Goal: Task Accomplishment & Management: Manage account settings

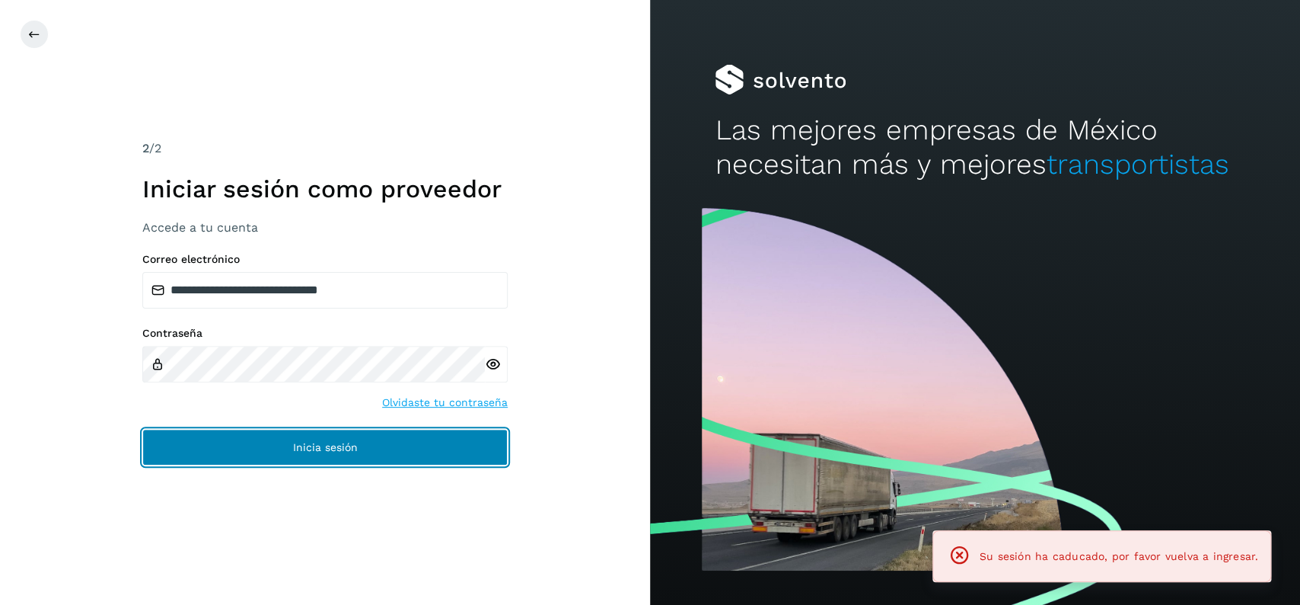
click at [377, 435] on button "Inicia sesión" at bounding box center [324, 447] width 365 height 37
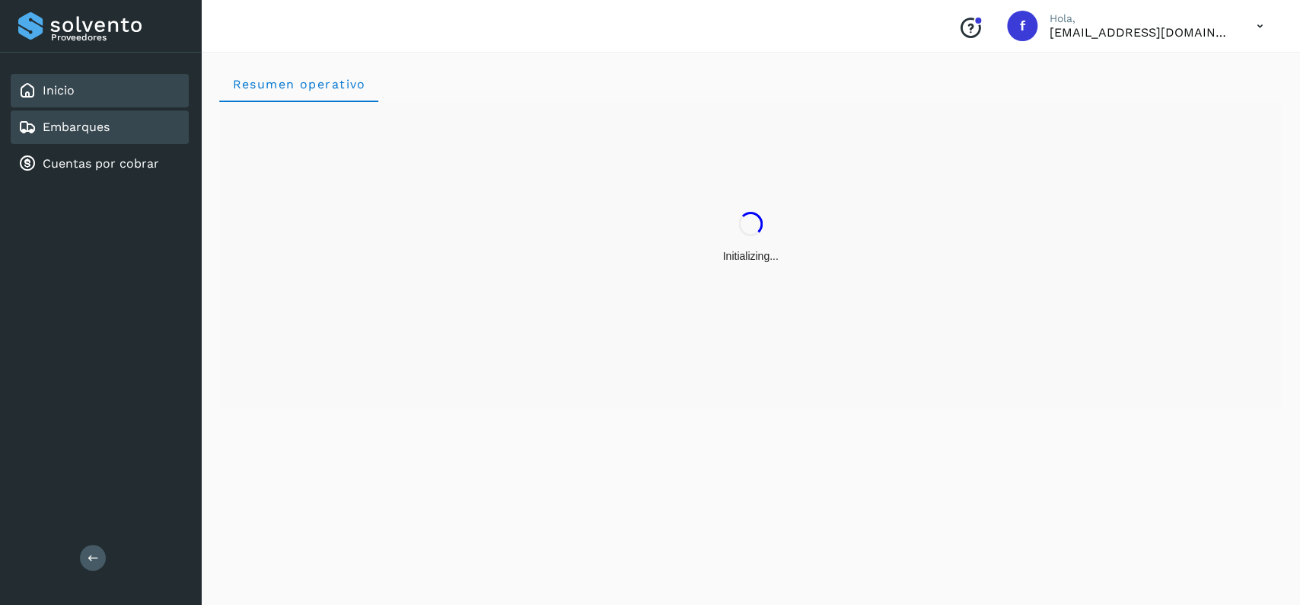
click at [121, 125] on div "Embarques" at bounding box center [100, 127] width 178 height 34
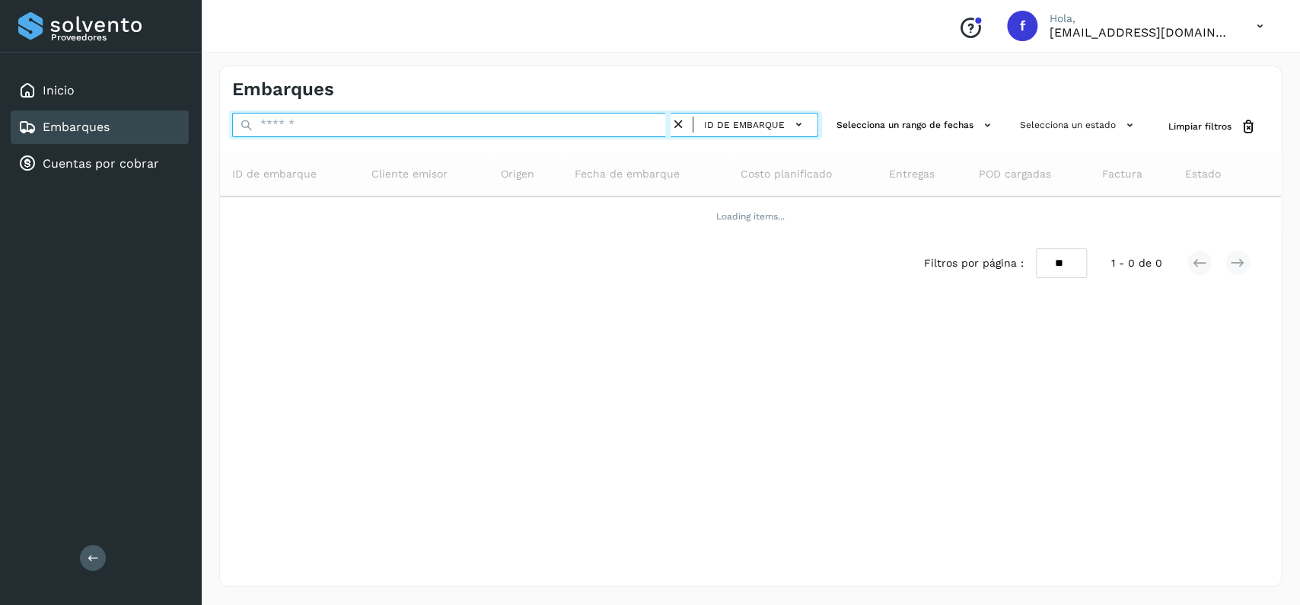
click at [391, 119] on input "text" at bounding box center [451, 125] width 439 height 24
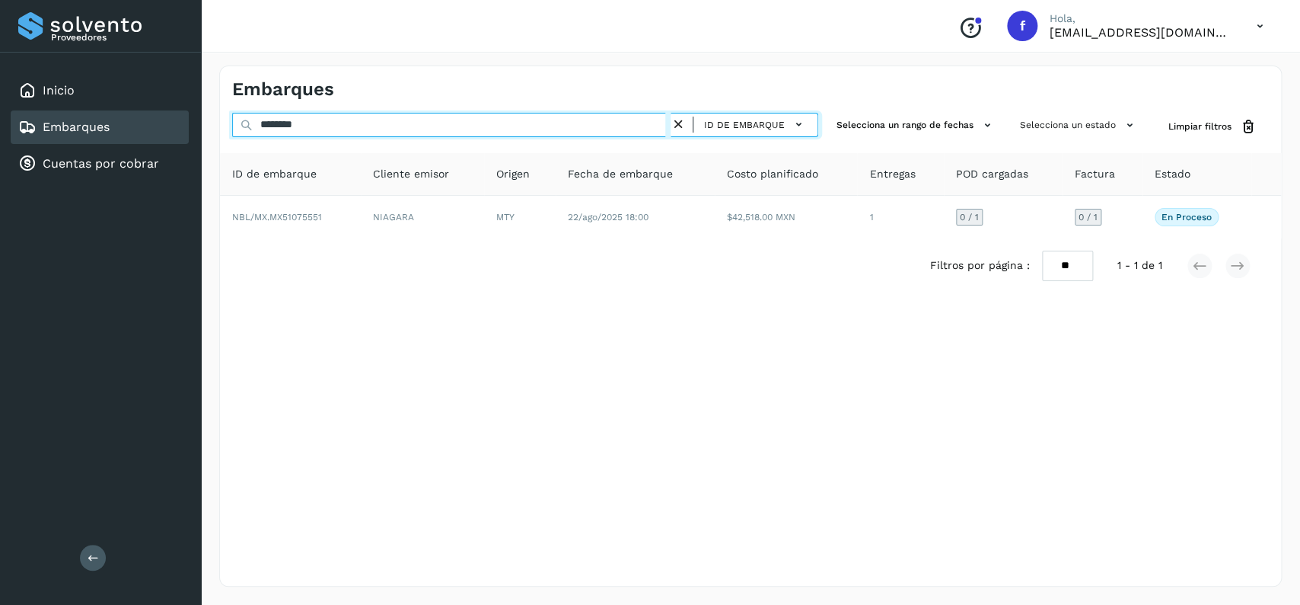
type input "********"
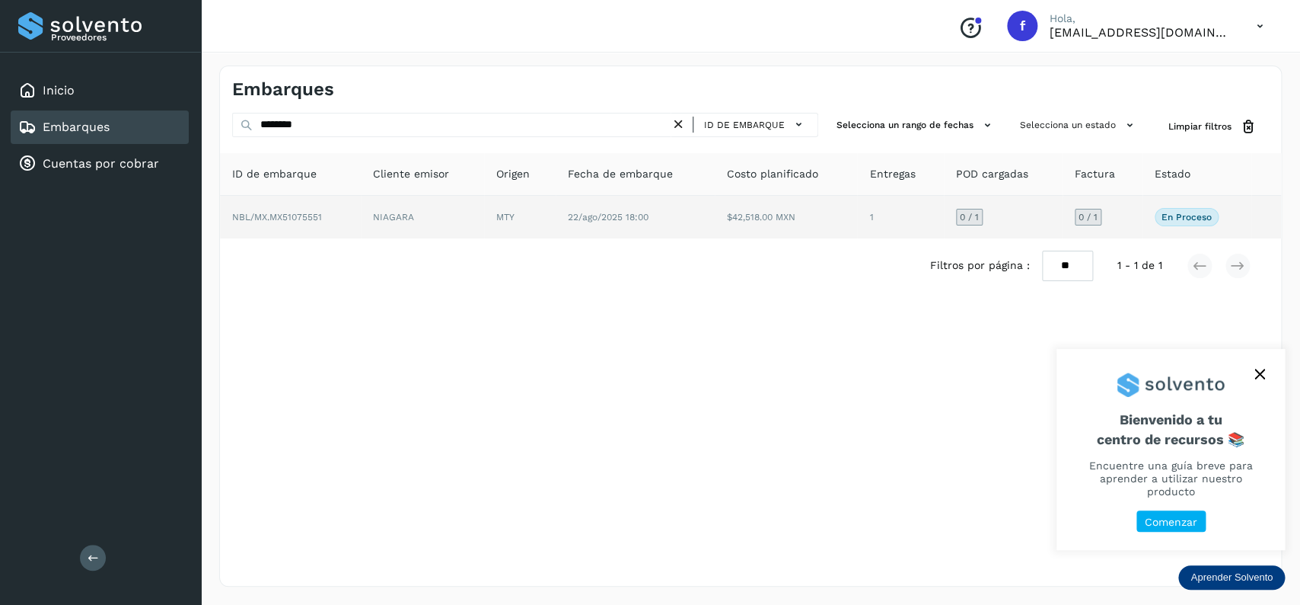
click at [594, 212] on span "22/ago/2025 18:00" at bounding box center [608, 217] width 81 height 11
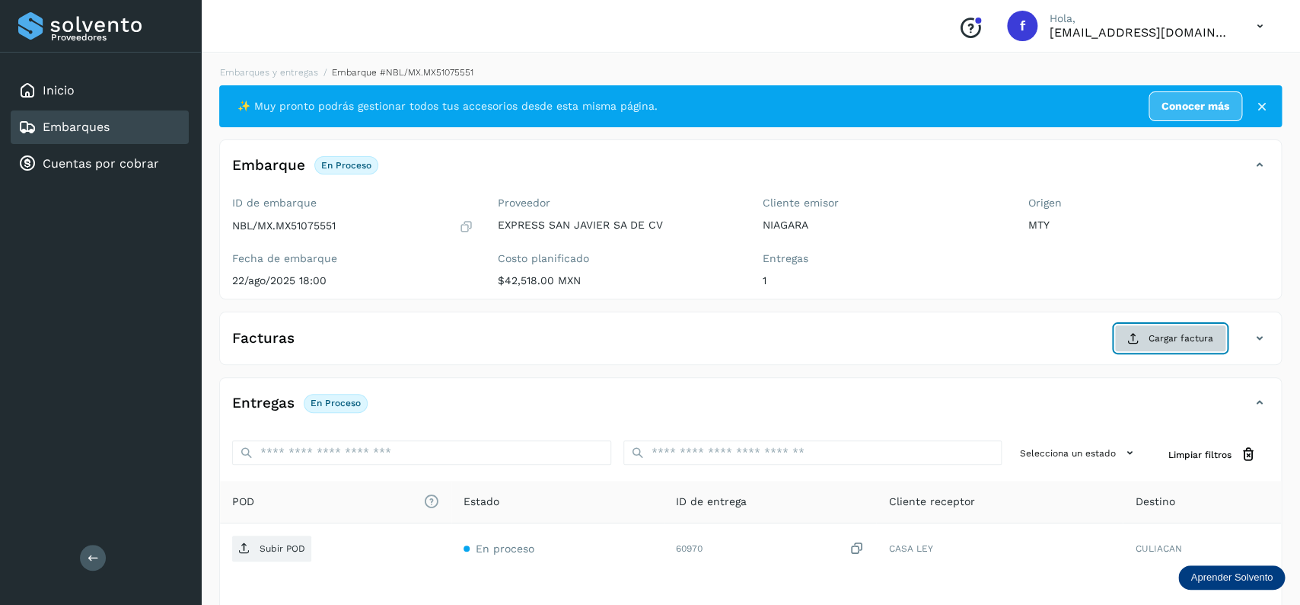
click at [1188, 328] on button "Cargar factura" at bounding box center [1171, 337] width 112 height 27
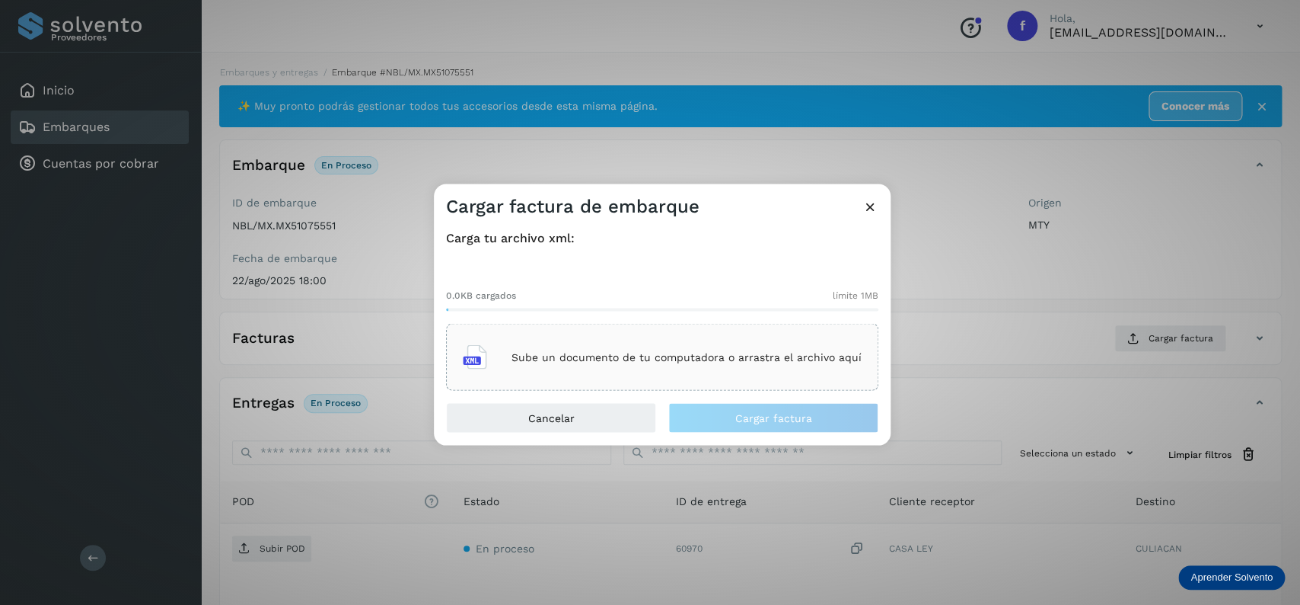
click at [712, 384] on div "Sube un documento de tu computadora o arrastra el archivo aquí" at bounding box center [662, 357] width 432 height 67
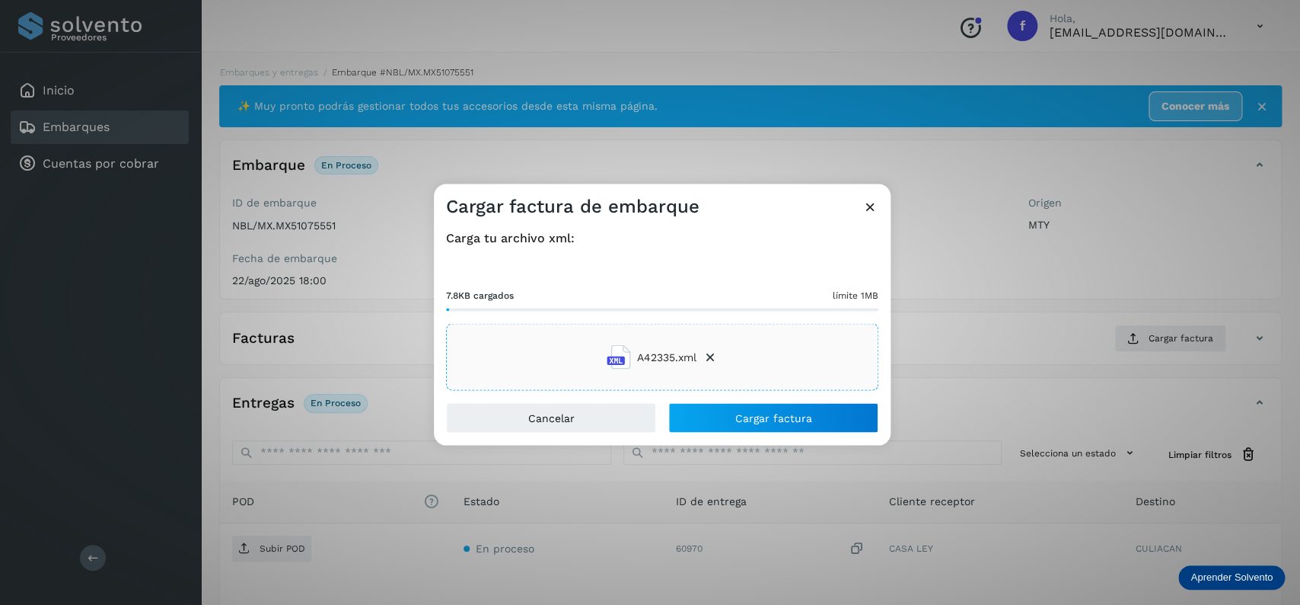
click at [710, 402] on div "Carga tu archivo xml: 7.8KB cargados límite 1MB A42335.xml" at bounding box center [662, 310] width 457 height 183
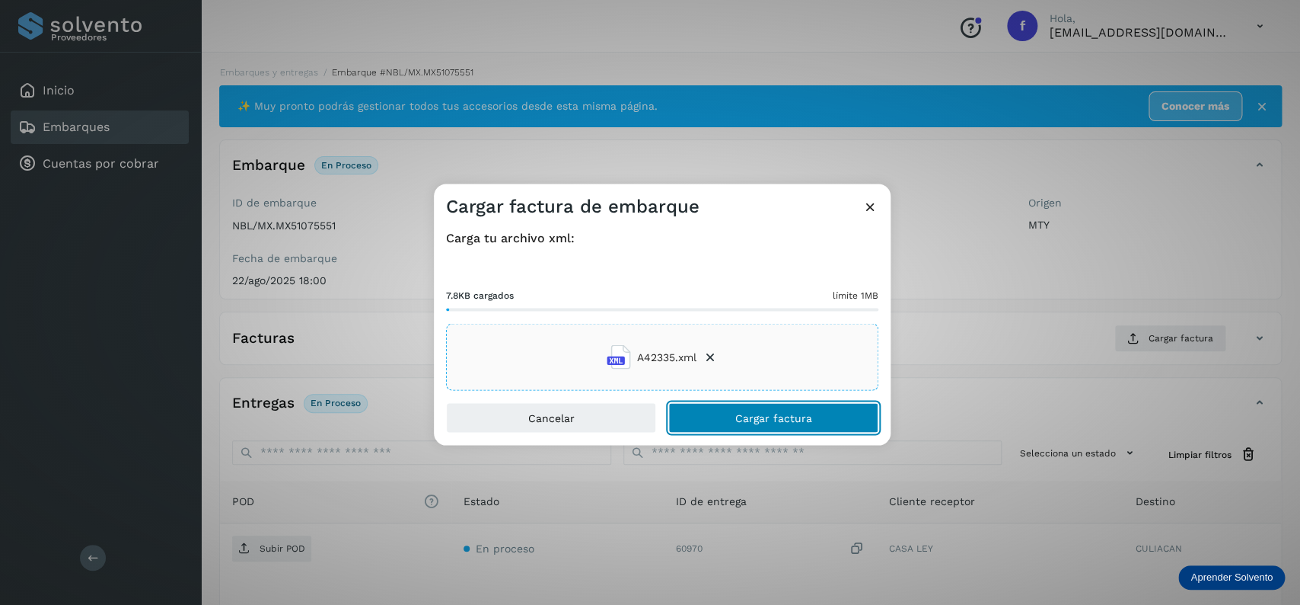
click at [728, 415] on button "Cargar factura" at bounding box center [773, 418] width 210 height 30
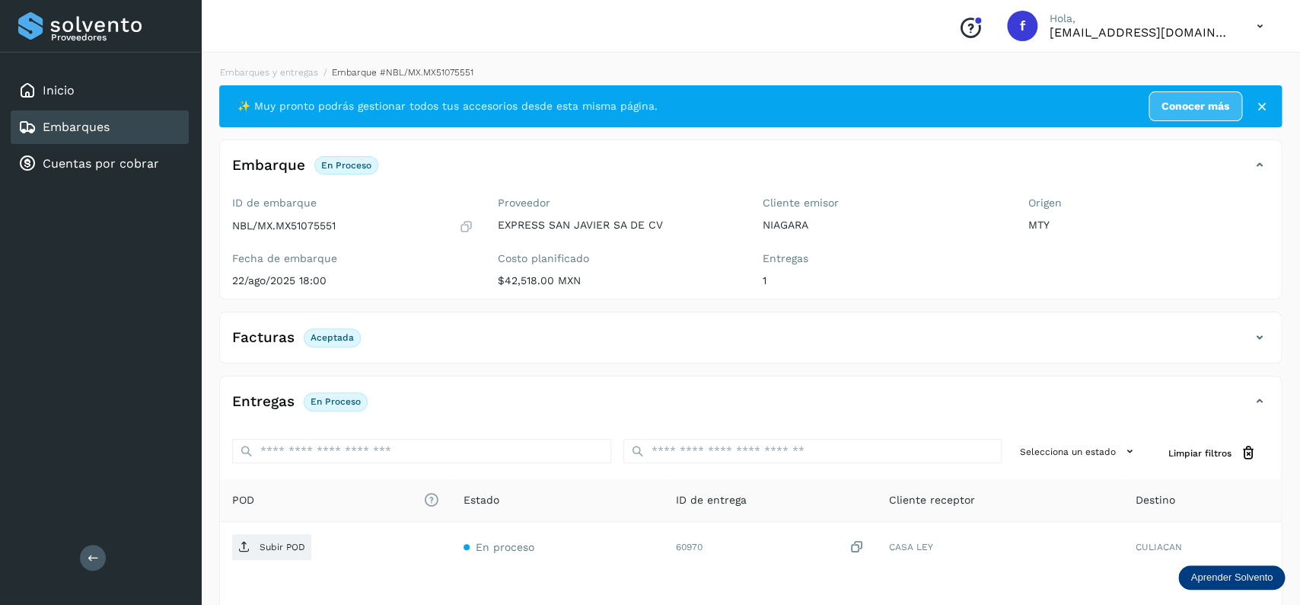
scroll to position [119, 0]
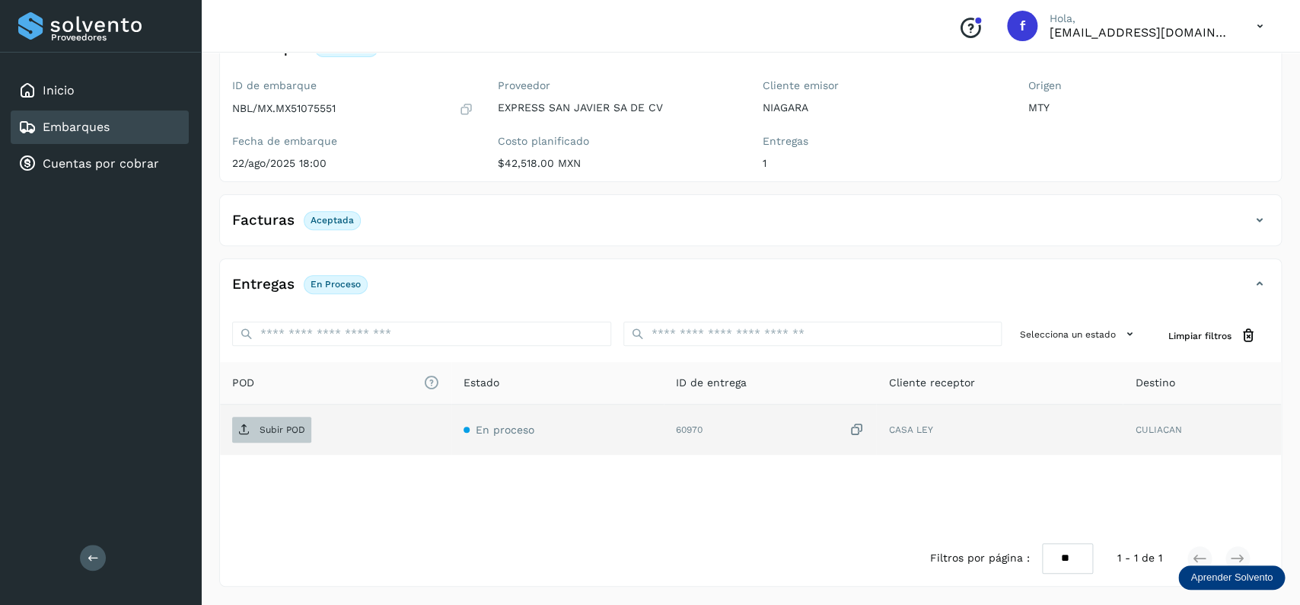
click at [278, 430] on p "Subir POD" at bounding box center [283, 429] width 46 height 11
click at [122, 115] on div "Embarques" at bounding box center [100, 127] width 178 height 34
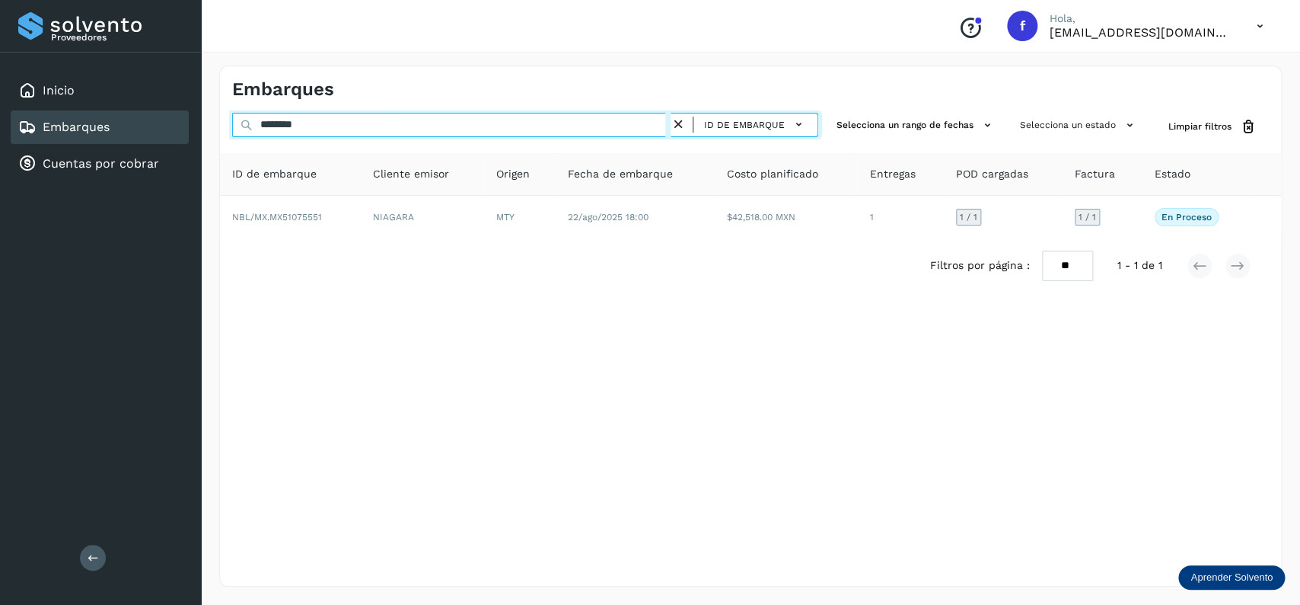
drag, startPoint x: 334, startPoint y: 125, endPoint x: 175, endPoint y: 129, distance: 159.2
click at [232, 129] on input "********" at bounding box center [451, 125] width 439 height 24
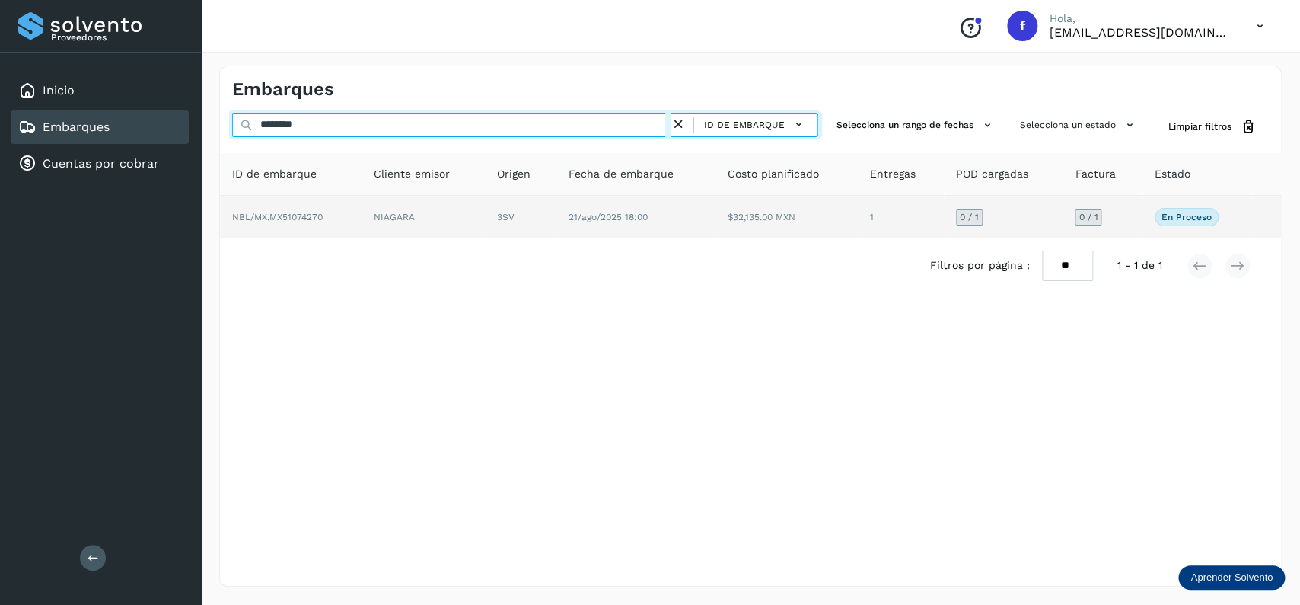
type input "********"
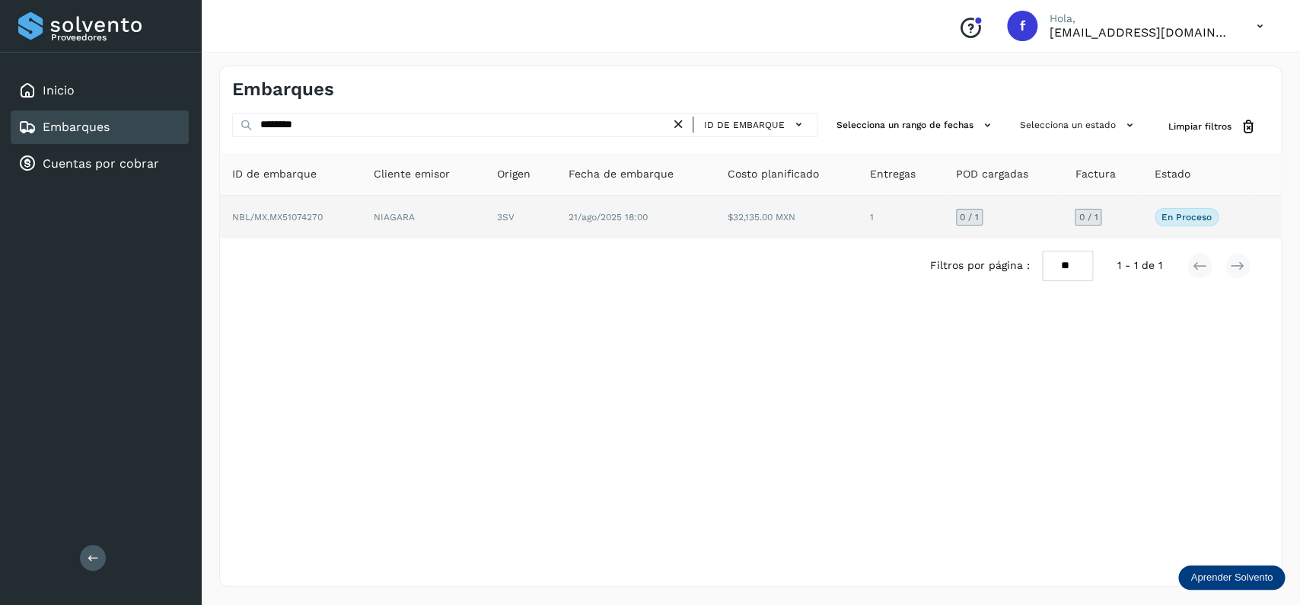
click at [858, 208] on td "$32,135.00 MXN" at bounding box center [901, 217] width 86 height 43
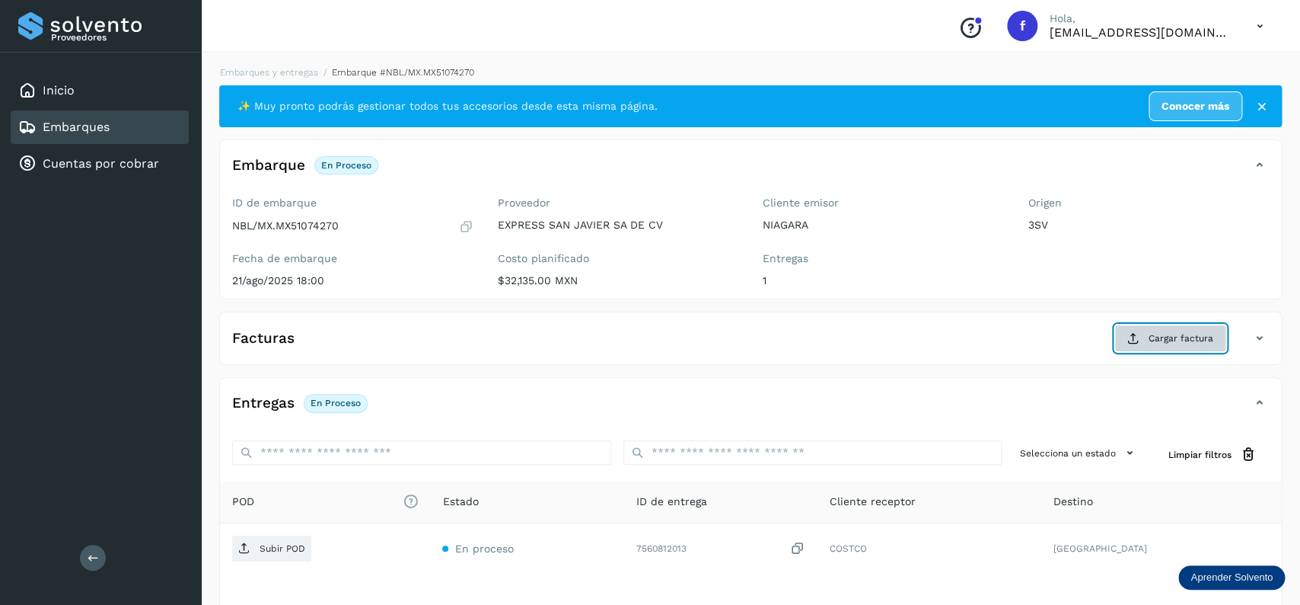
click at [1157, 337] on span "Cargar factura" at bounding box center [1181, 338] width 65 height 14
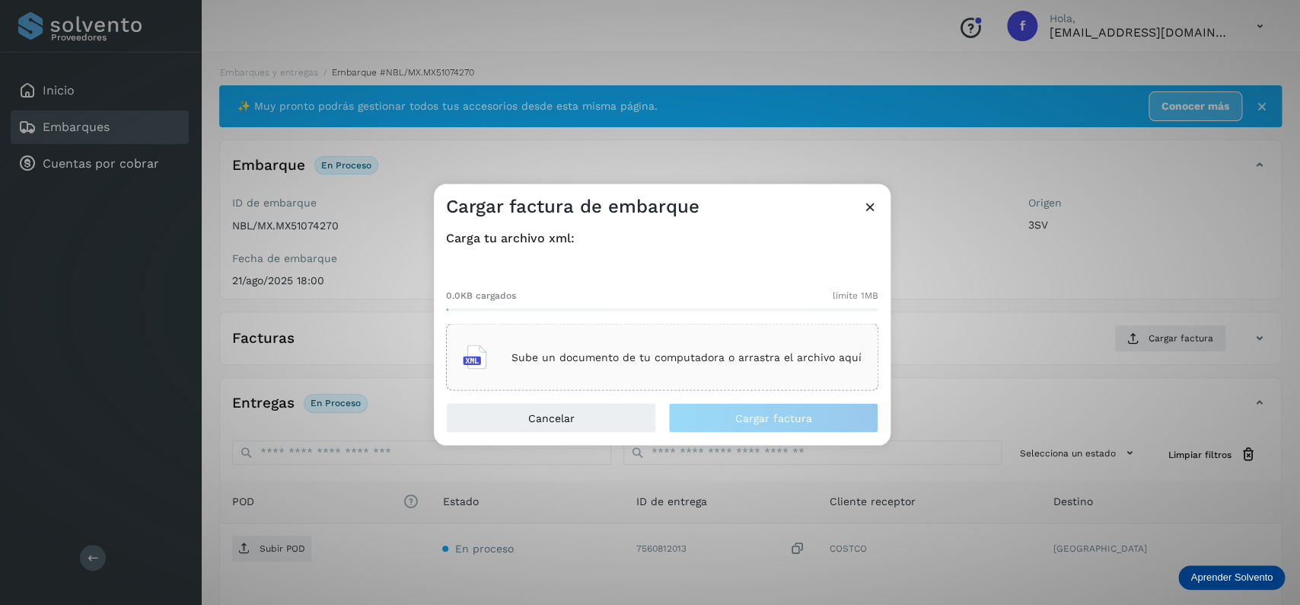
click at [714, 328] on div "Sube un documento de tu computadora o arrastra el archivo aquí" at bounding box center [662, 357] width 432 height 67
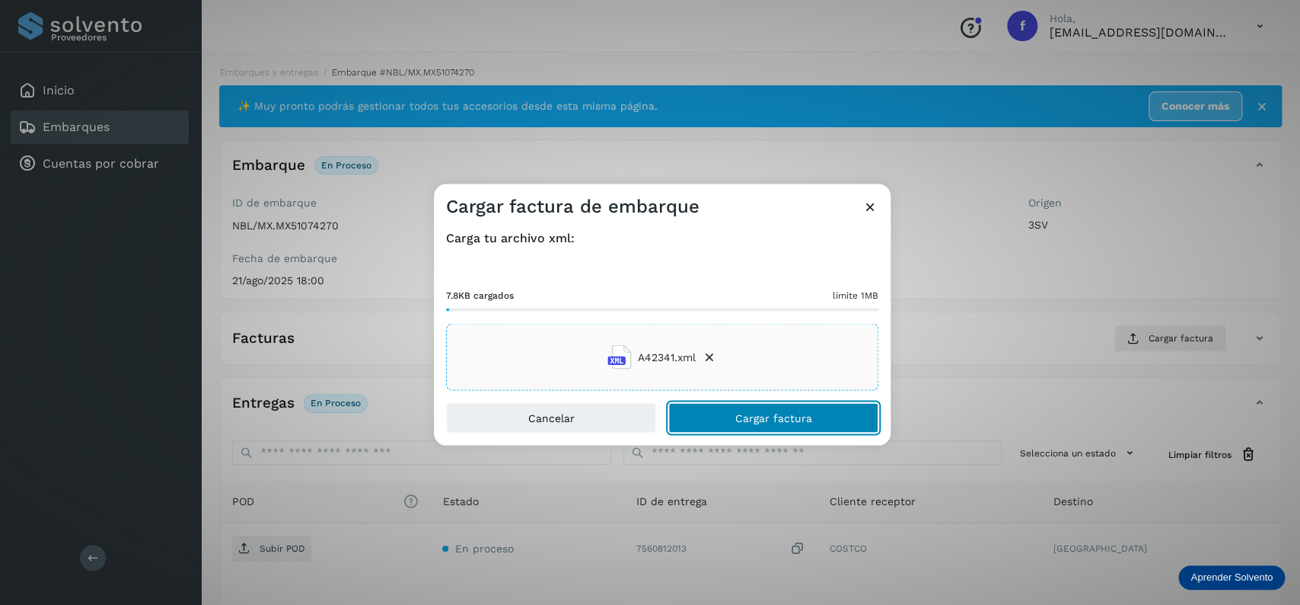
click at [719, 404] on button "Cargar factura" at bounding box center [773, 418] width 210 height 30
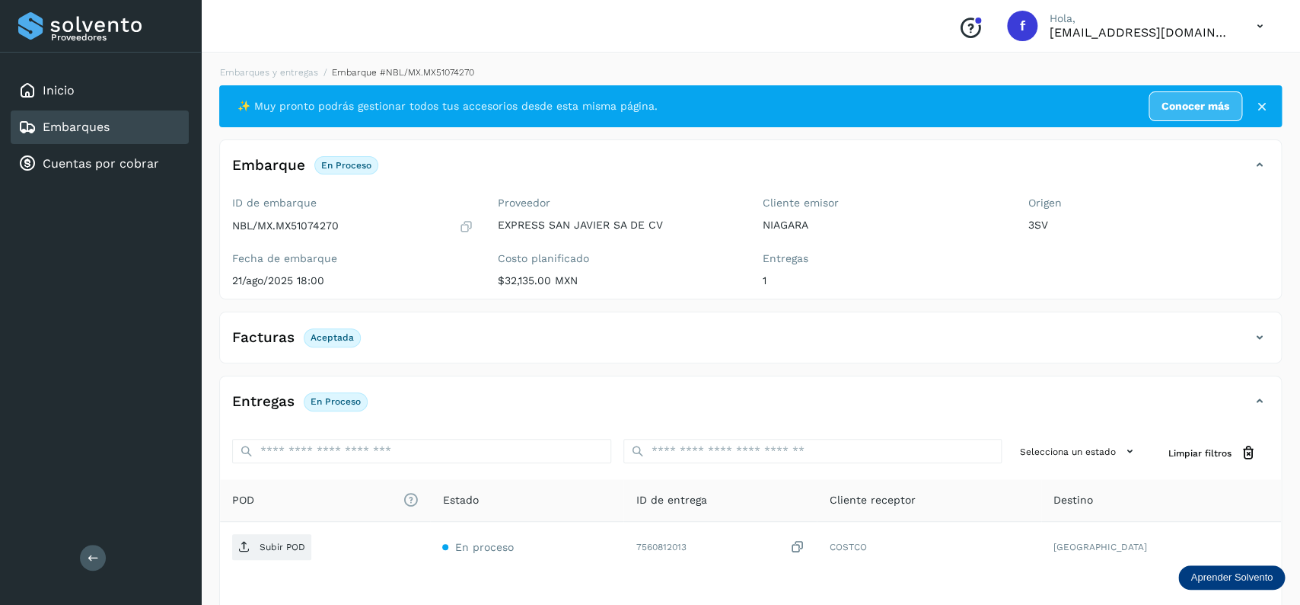
scroll to position [119, 0]
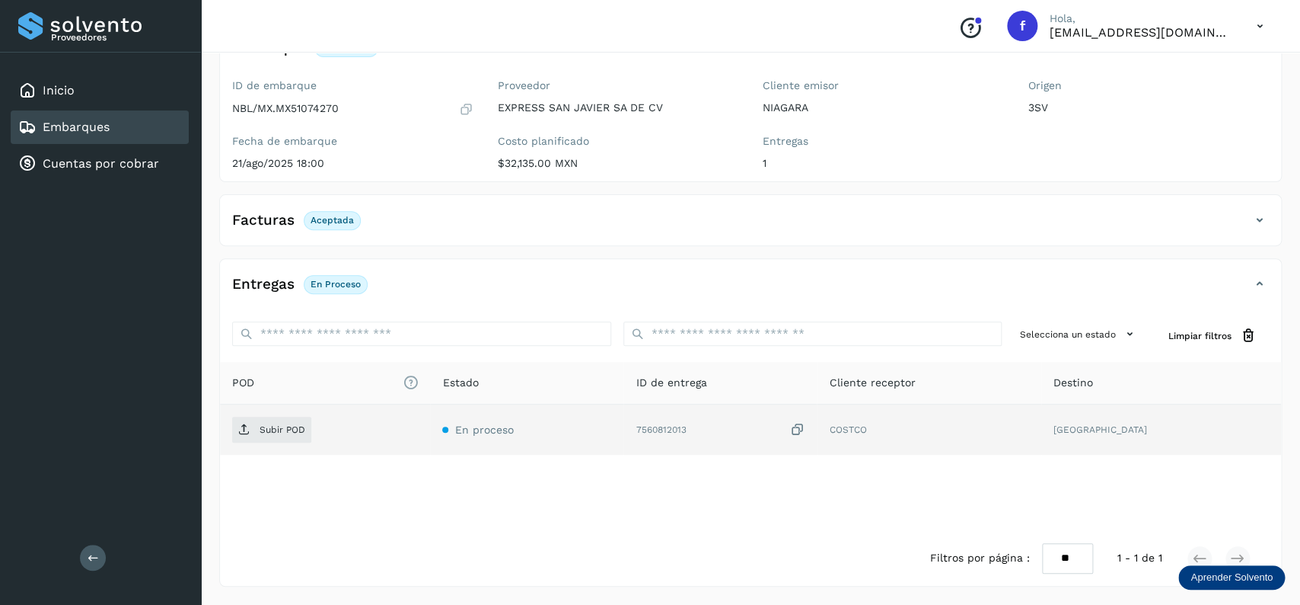
click at [430, 414] on td "Subir POD" at bounding box center [526, 429] width 193 height 50
click at [430, 417] on td "Subir POD" at bounding box center [526, 429] width 193 height 50
click at [285, 422] on span "Subir POD" at bounding box center [271, 429] width 79 height 24
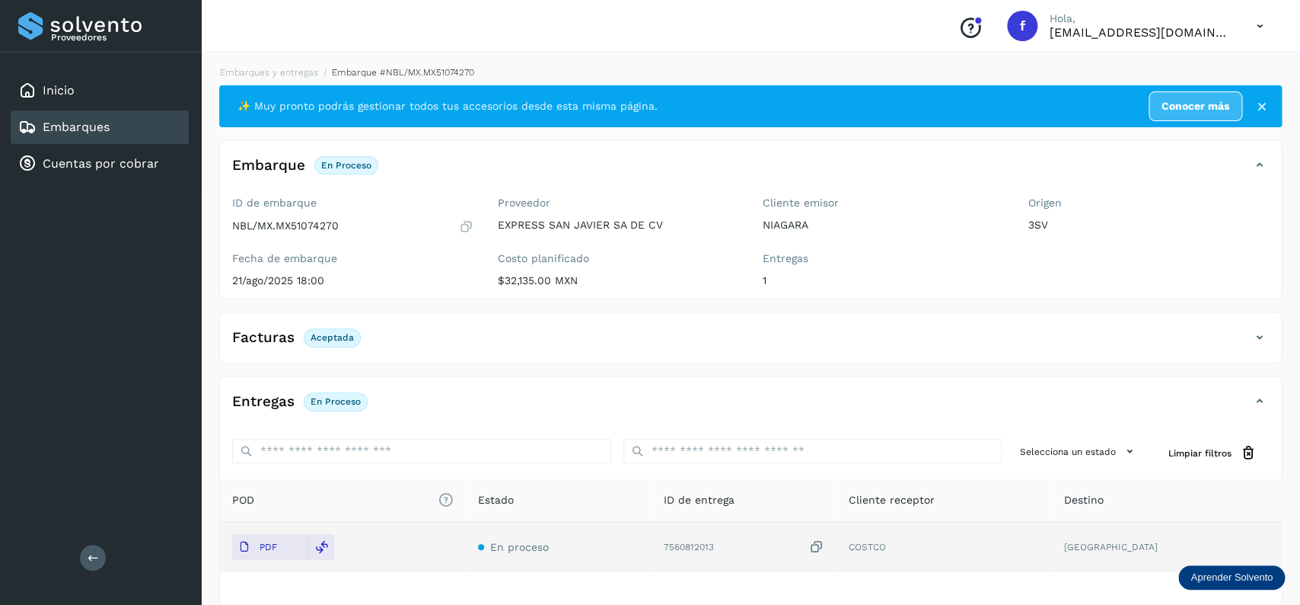
click at [116, 115] on div "Embarques" at bounding box center [100, 127] width 178 height 34
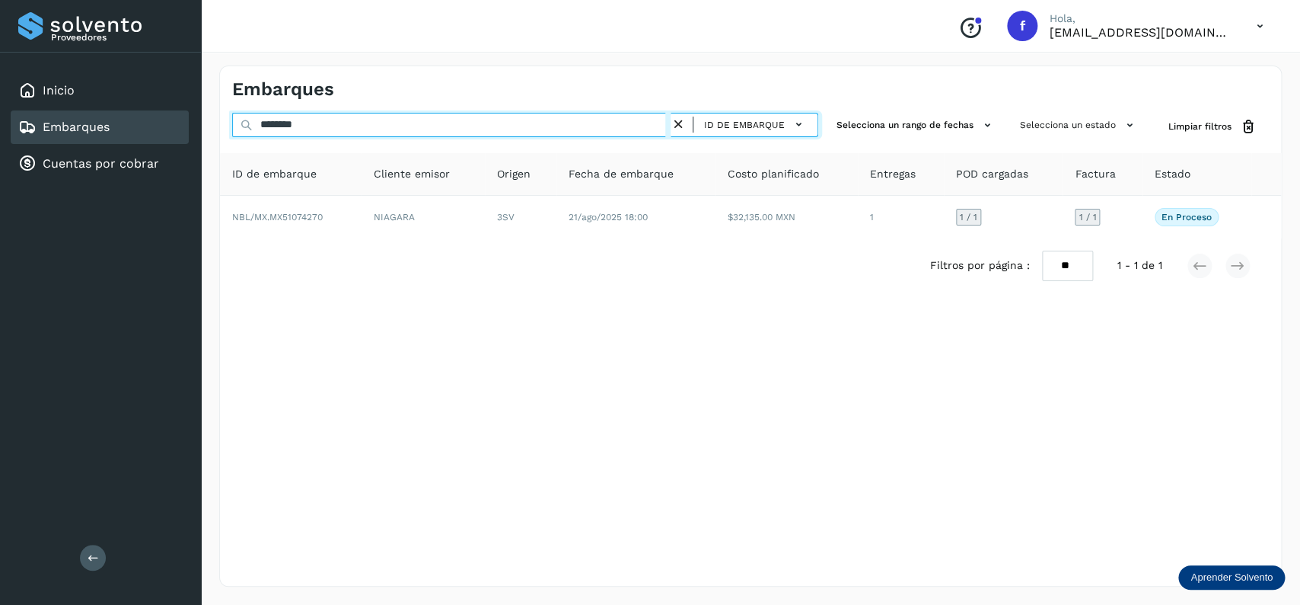
drag, startPoint x: 383, startPoint y: 130, endPoint x: 227, endPoint y: 130, distance: 156.1
click at [232, 130] on input "********" at bounding box center [451, 125] width 439 height 24
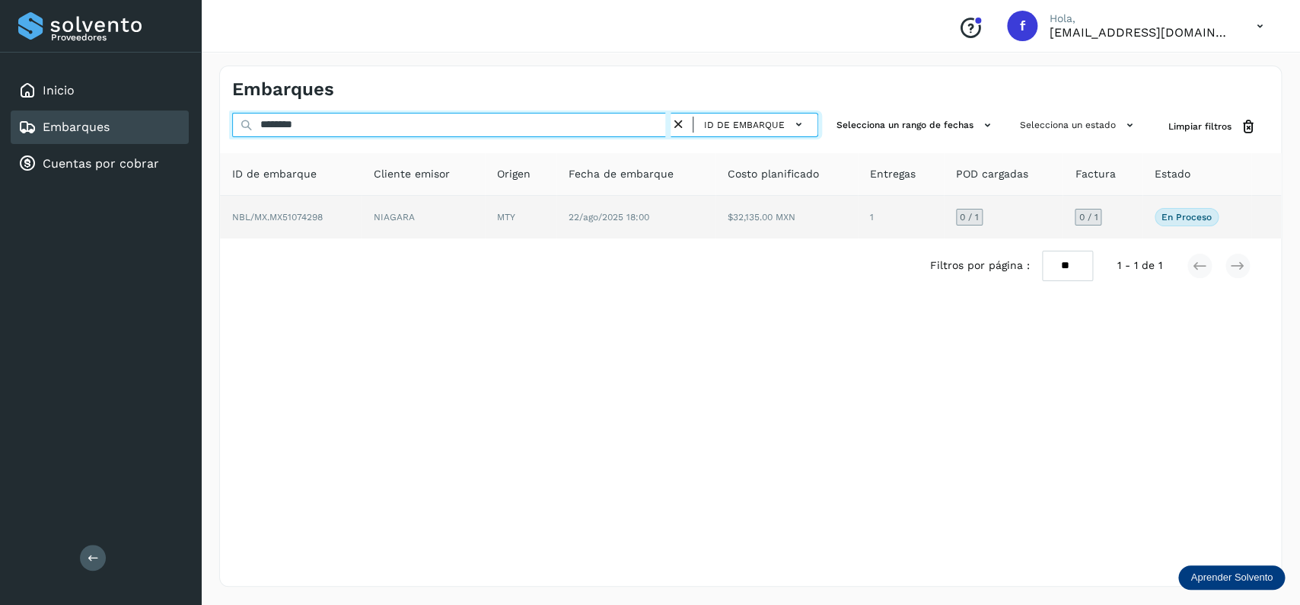
type input "********"
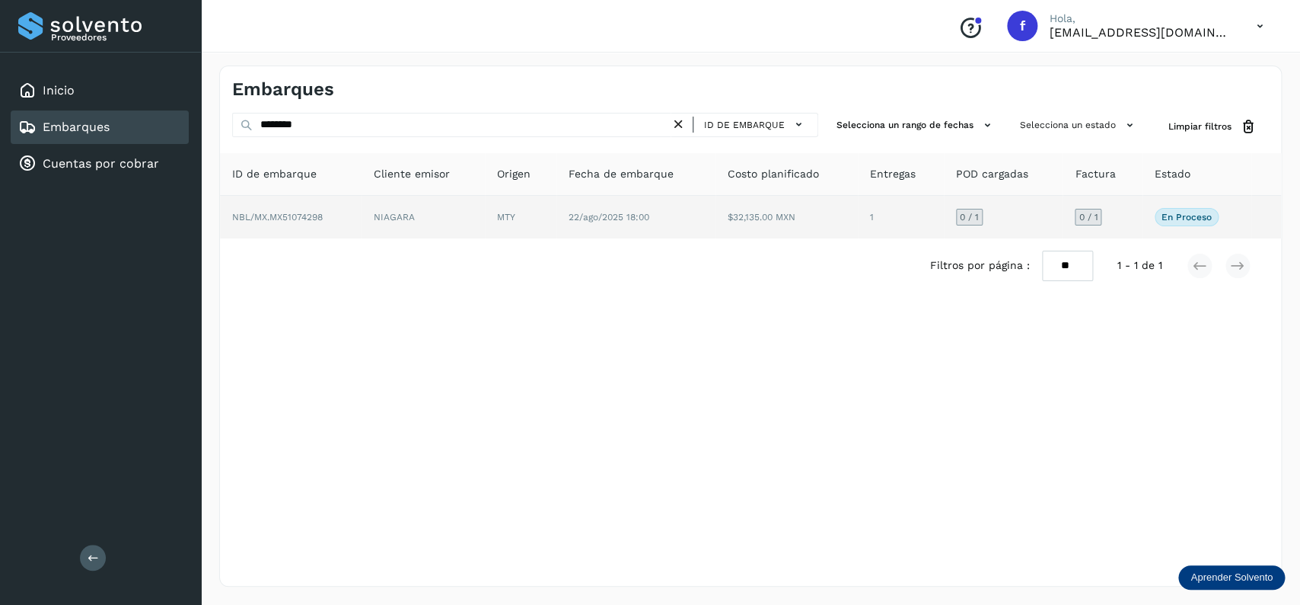
click at [716, 223] on td "22/ago/2025 18:00" at bounding box center [787, 217] width 142 height 43
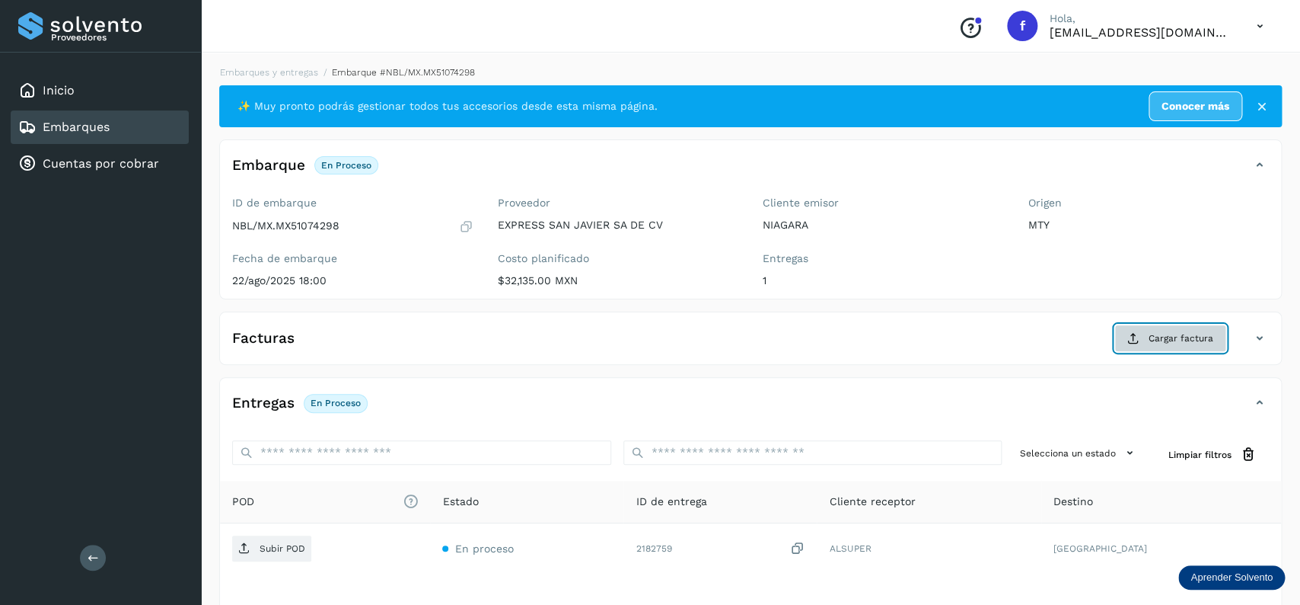
click at [1195, 338] on span "Cargar factura" at bounding box center [1181, 338] width 65 height 14
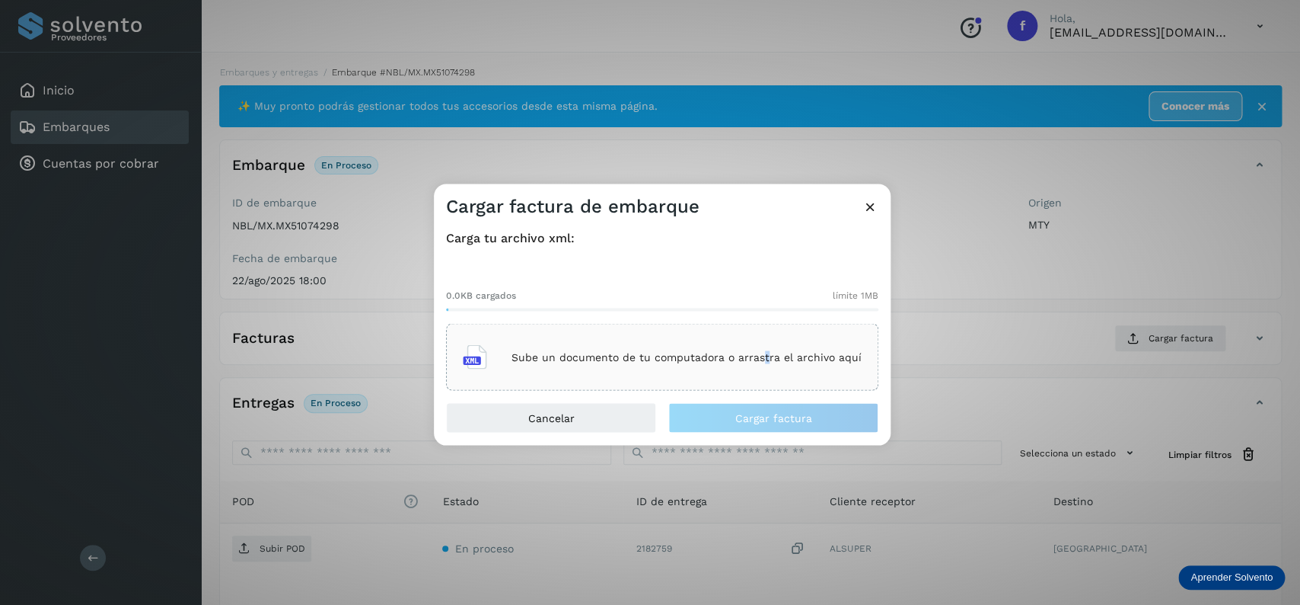
click at [766, 340] on div "Sube un documento de tu computadora o arrastra el archivo aquí" at bounding box center [662, 357] width 399 height 41
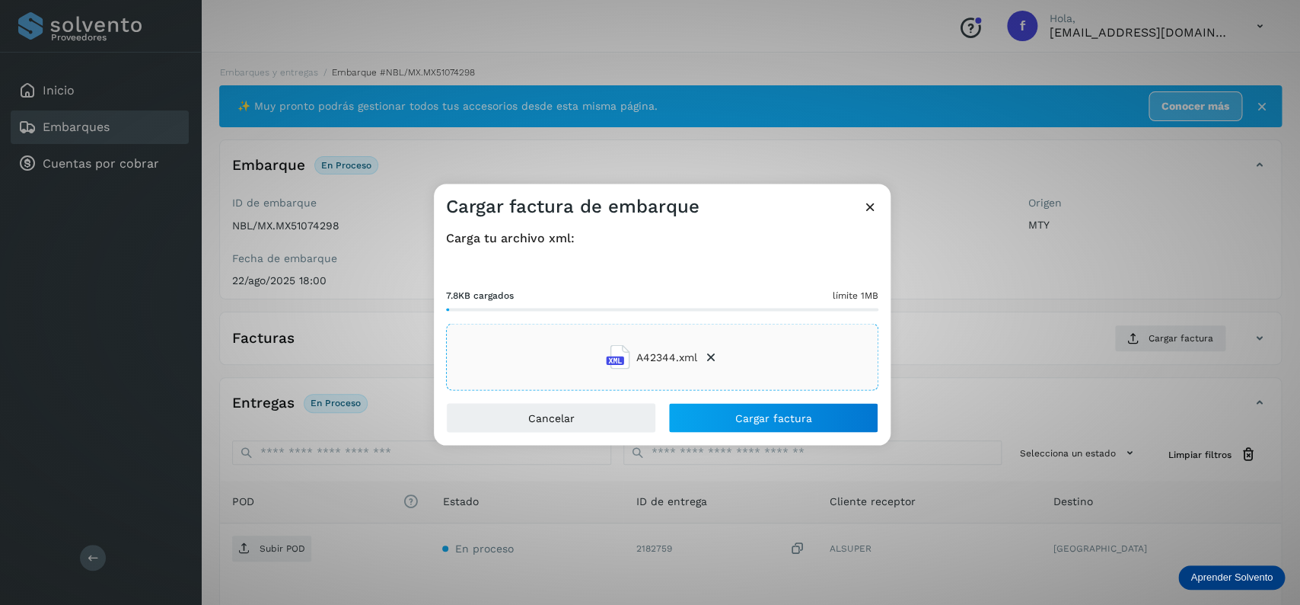
click at [753, 397] on div "Carga tu archivo xml: 7.8KB cargados límite 1MB A42344.xml" at bounding box center [662, 310] width 457 height 183
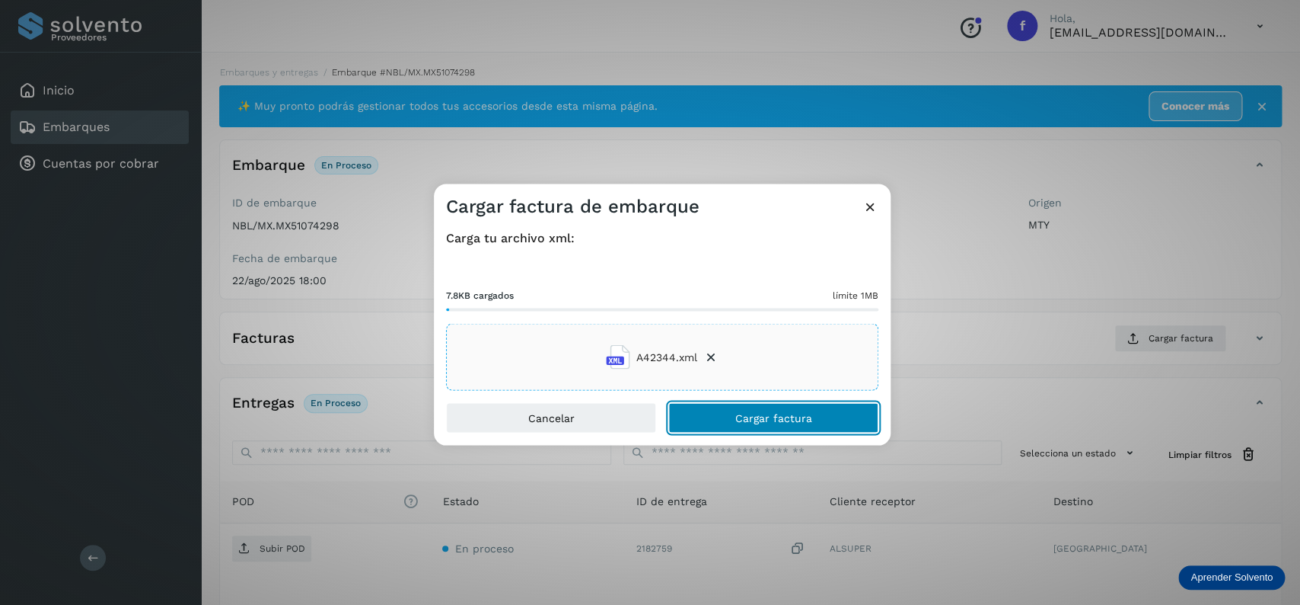
click at [758, 411] on button "Cargar factura" at bounding box center [773, 418] width 210 height 30
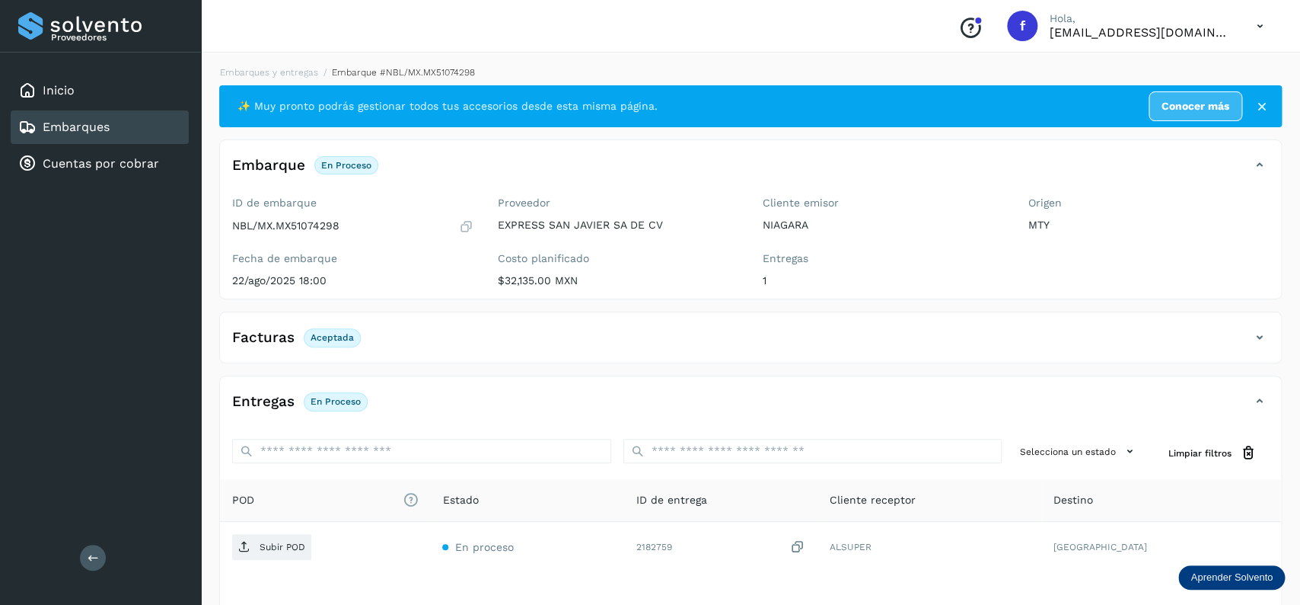
scroll to position [119, 0]
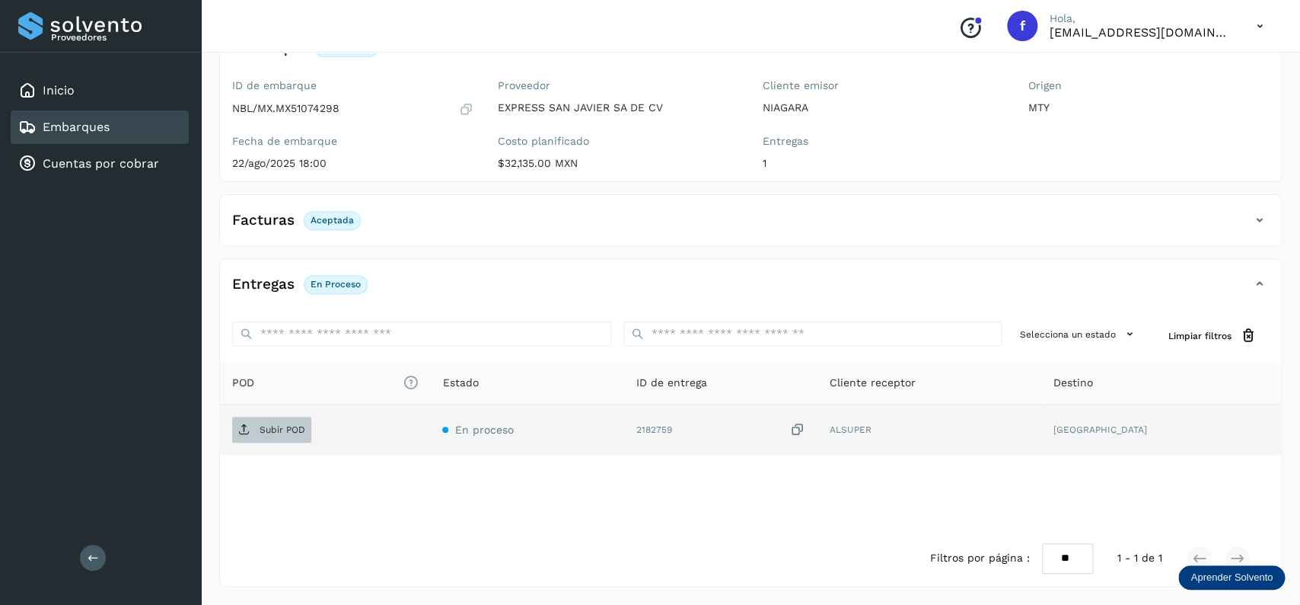
click at [259, 429] on span "Subir POD" at bounding box center [271, 429] width 79 height 24
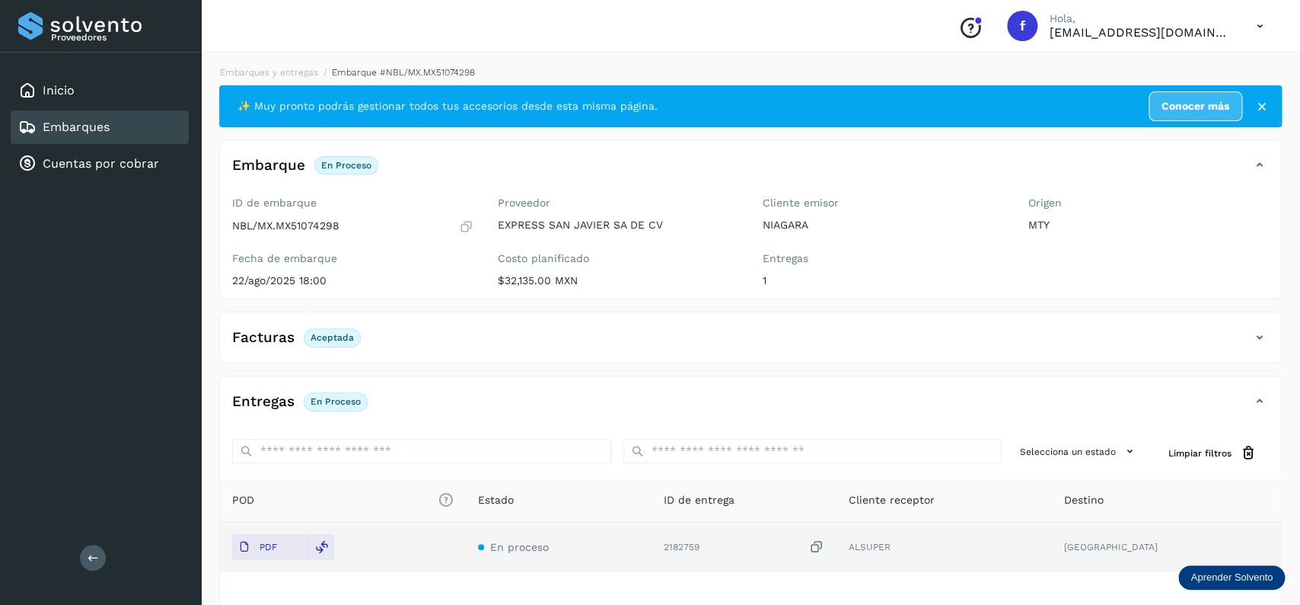
click at [53, 109] on div "Inicio Embarques Cuentas por cobrar" at bounding box center [100, 127] width 201 height 149
click at [77, 116] on div "Embarques" at bounding box center [100, 127] width 178 height 34
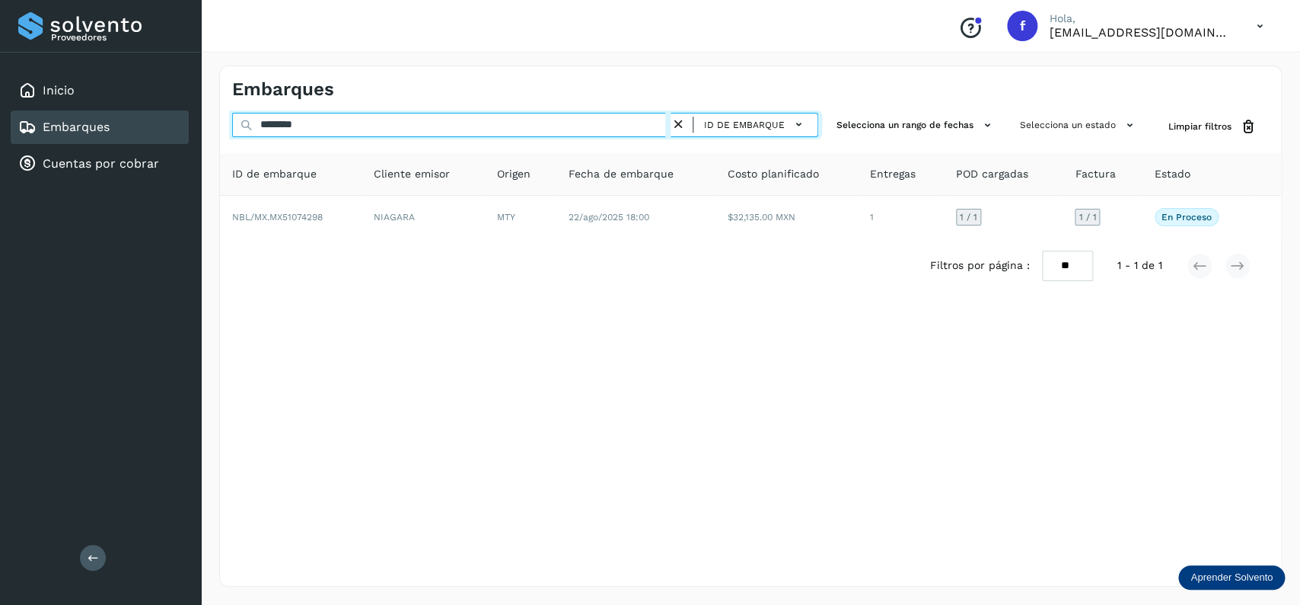
drag, startPoint x: 394, startPoint y: 121, endPoint x: 187, endPoint y: 124, distance: 207.9
click at [232, 124] on input "********" at bounding box center [451, 125] width 439 height 24
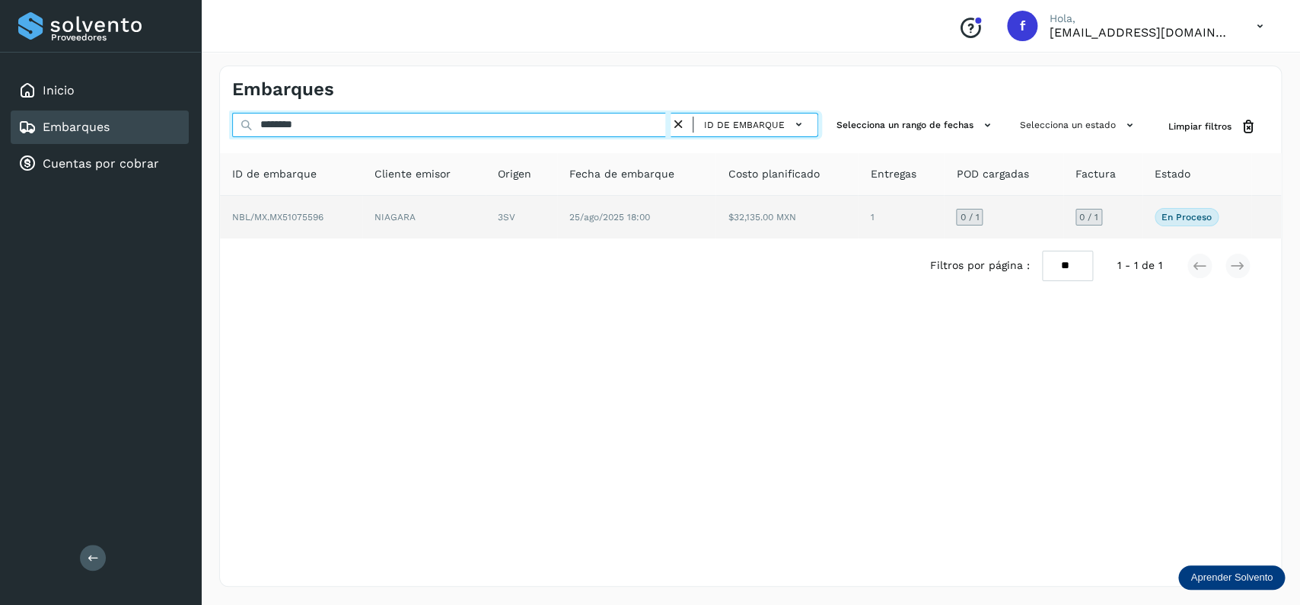
type input "********"
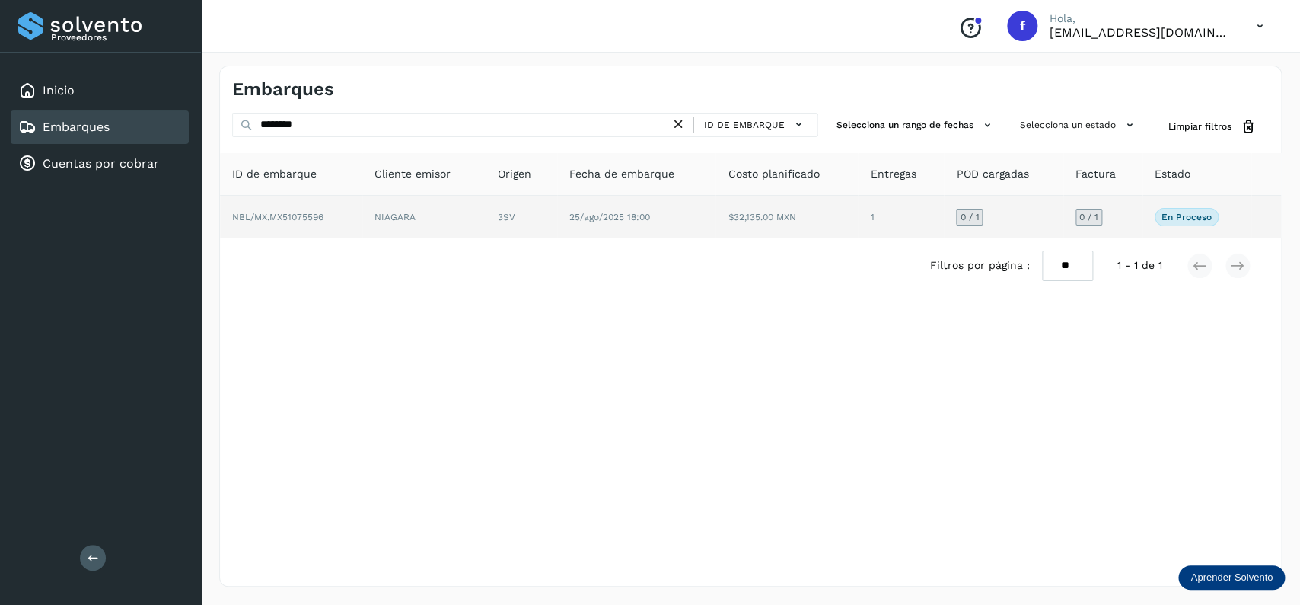
click at [716, 218] on td "25/ago/2025 18:00" at bounding box center [787, 217] width 142 height 43
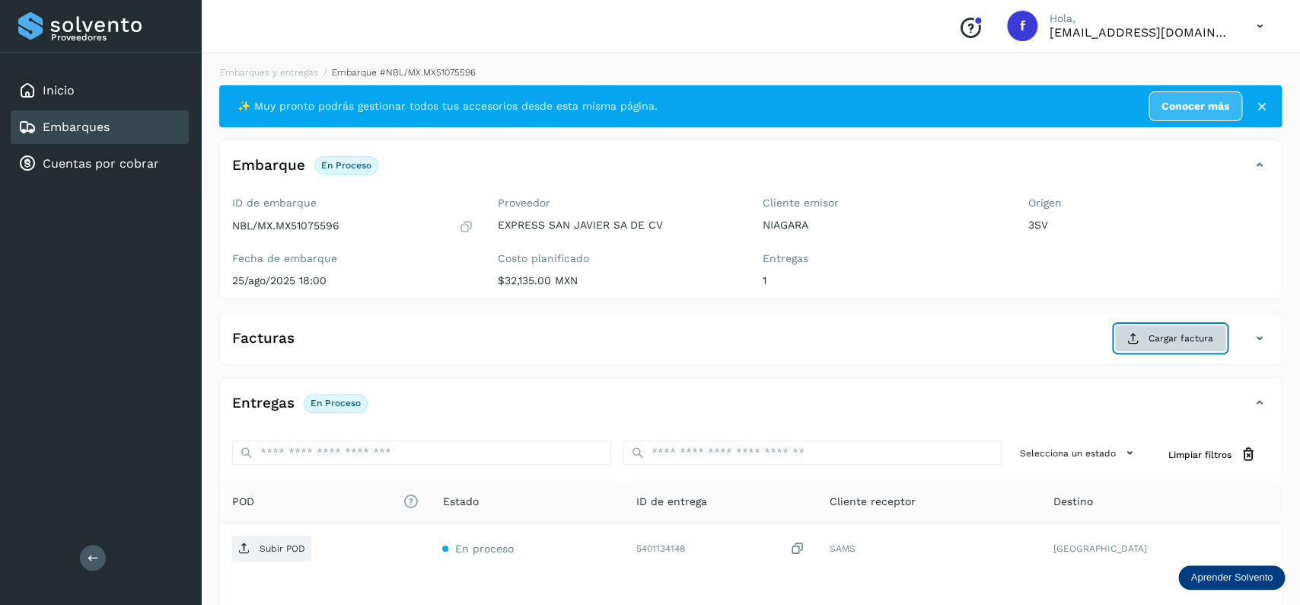
click at [1137, 340] on icon at bounding box center [1134, 338] width 12 height 12
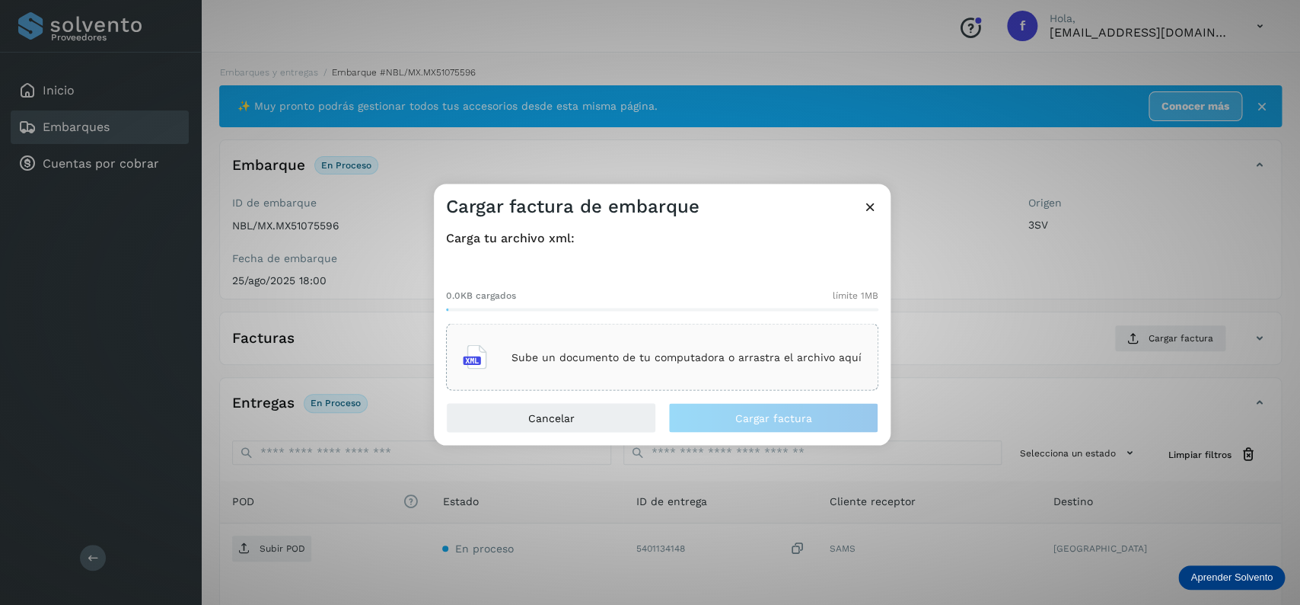
click at [689, 340] on div "Sube un documento de tu computadora o arrastra el archivo aquí" at bounding box center [662, 357] width 399 height 41
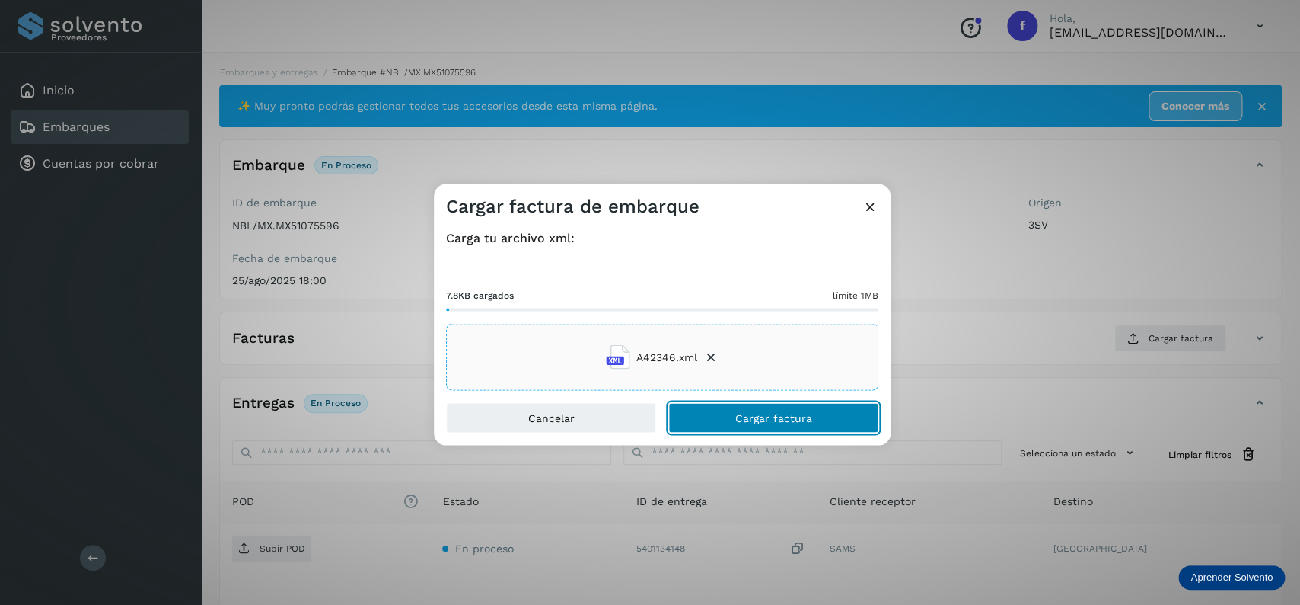
click at [807, 432] on button "Cargar factura" at bounding box center [773, 418] width 210 height 30
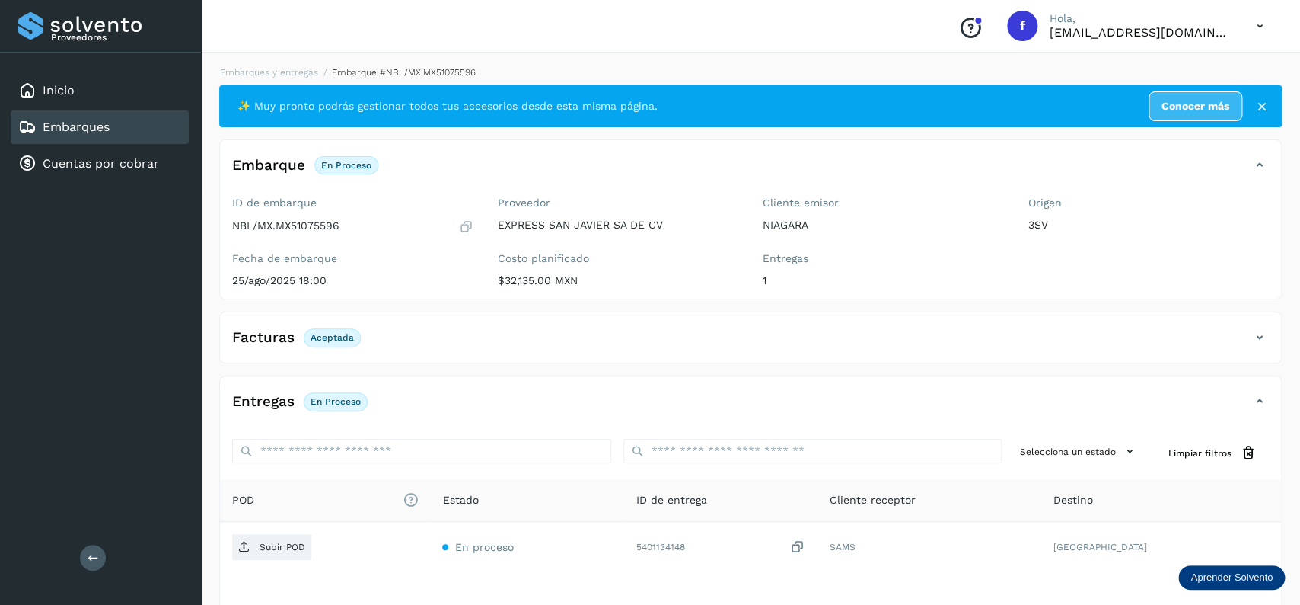
scroll to position [119, 0]
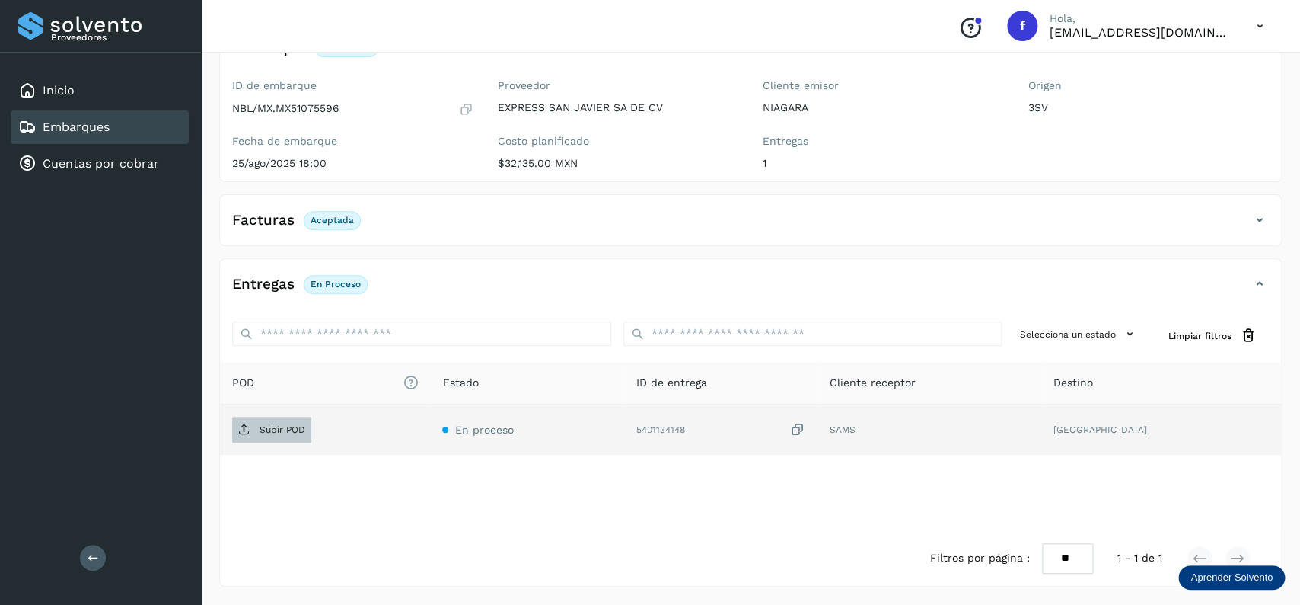
click at [290, 437] on span "Subir POD" at bounding box center [271, 429] width 79 height 24
click at [149, 115] on div "Embarques" at bounding box center [100, 127] width 178 height 34
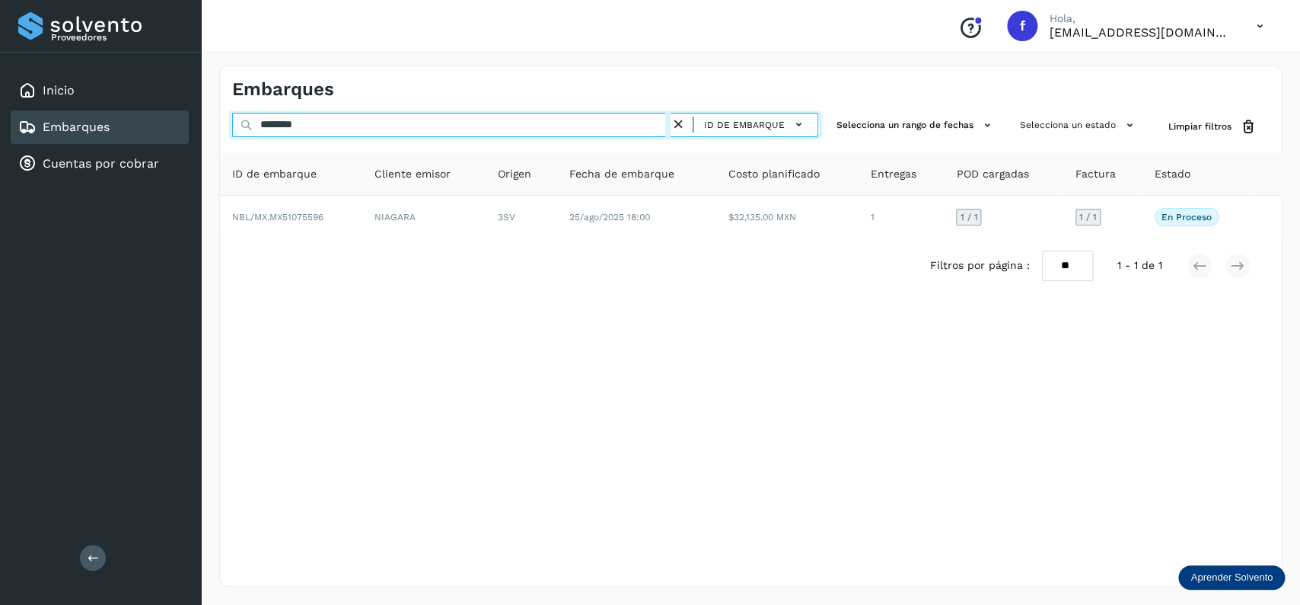
drag, startPoint x: 451, startPoint y: 119, endPoint x: 132, endPoint y: 153, distance: 320.9
click at [232, 137] on input "********" at bounding box center [451, 125] width 439 height 24
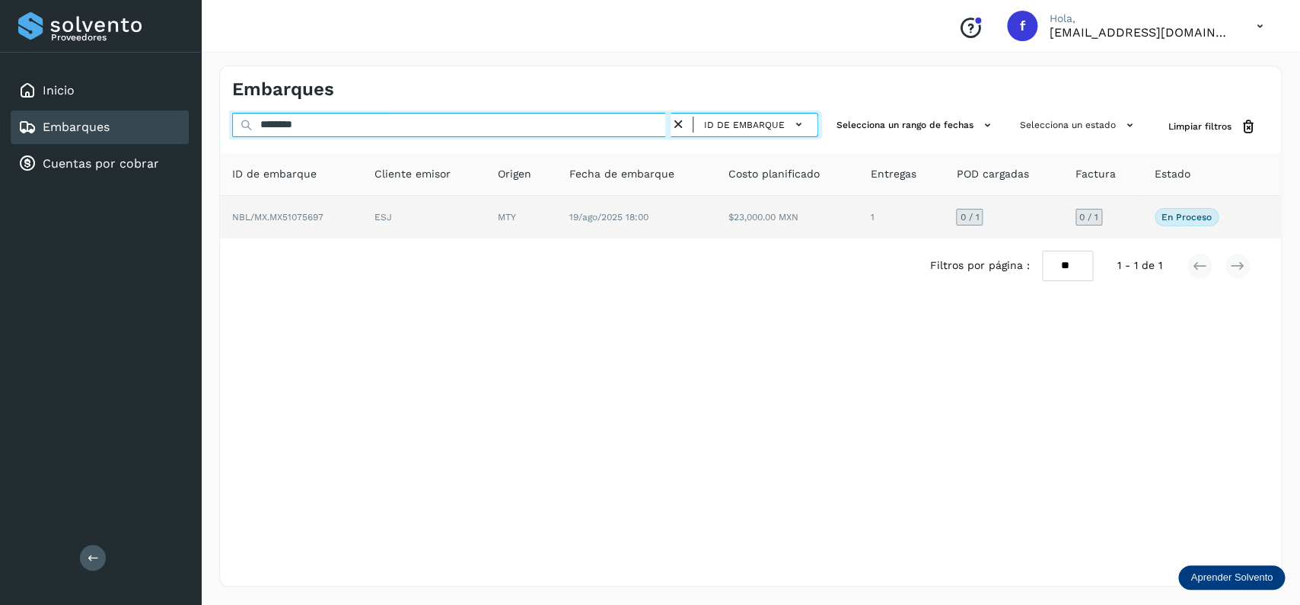
type input "********"
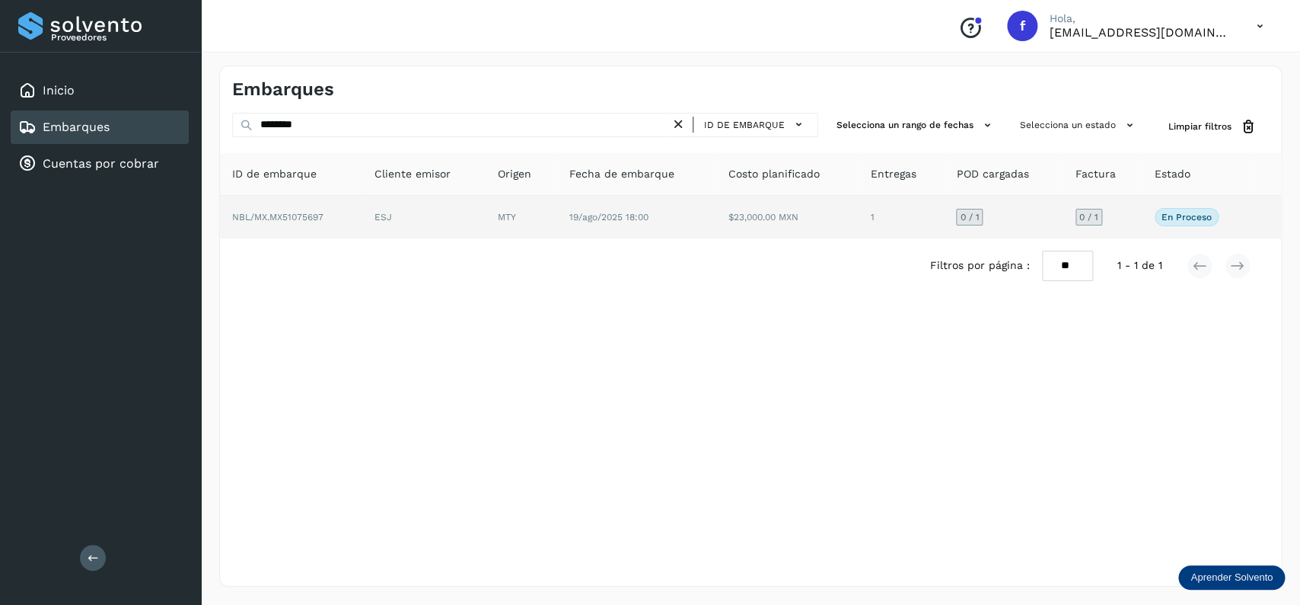
click at [858, 212] on td "$23,000.00 MXN" at bounding box center [901, 217] width 86 height 43
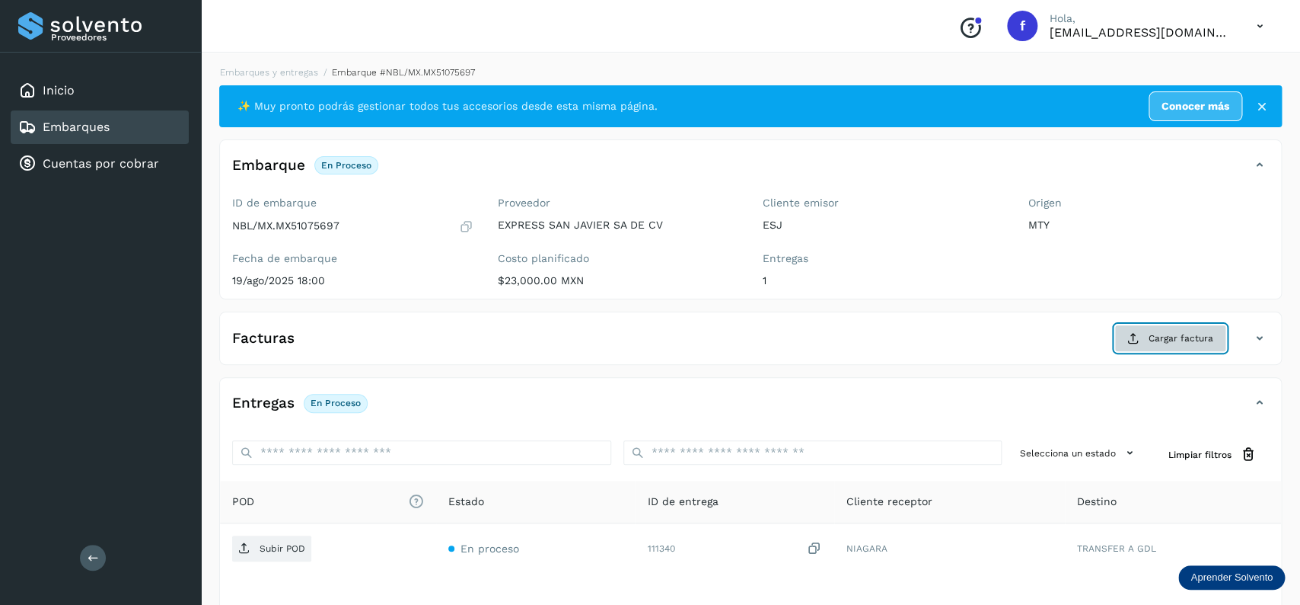
click at [1162, 343] on span "Cargar factura" at bounding box center [1181, 338] width 65 height 14
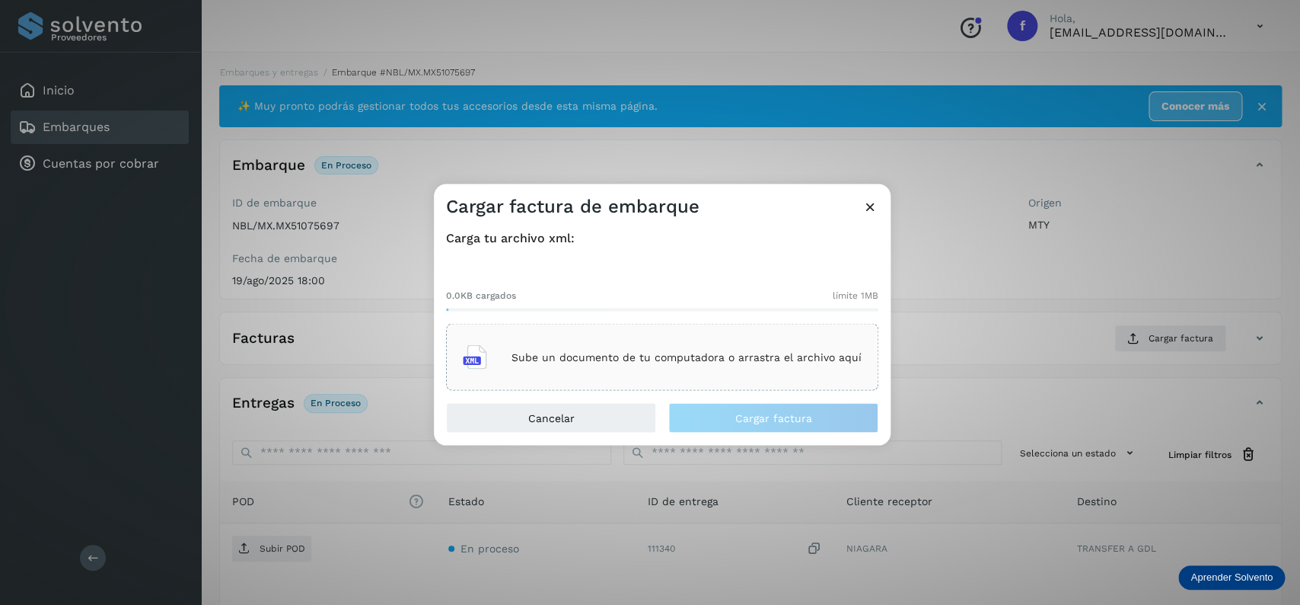
click at [755, 387] on div "Sube un documento de tu computadora o arrastra el archivo aquí" at bounding box center [662, 357] width 432 height 67
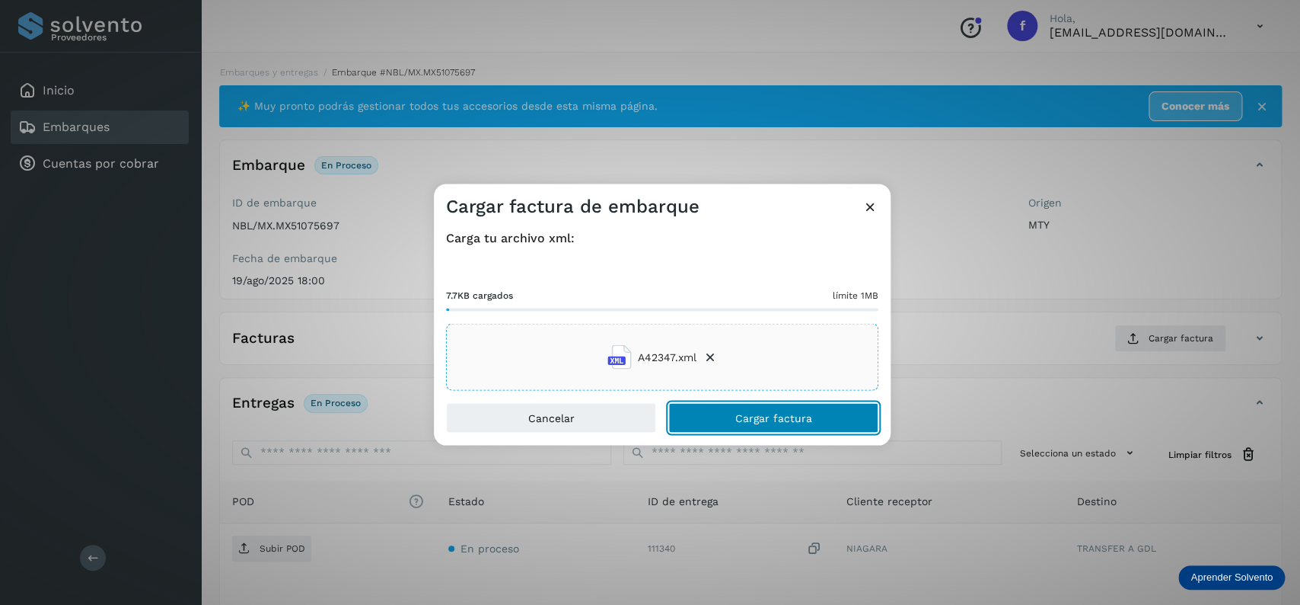
click at [761, 427] on button "Cargar factura" at bounding box center [773, 418] width 210 height 30
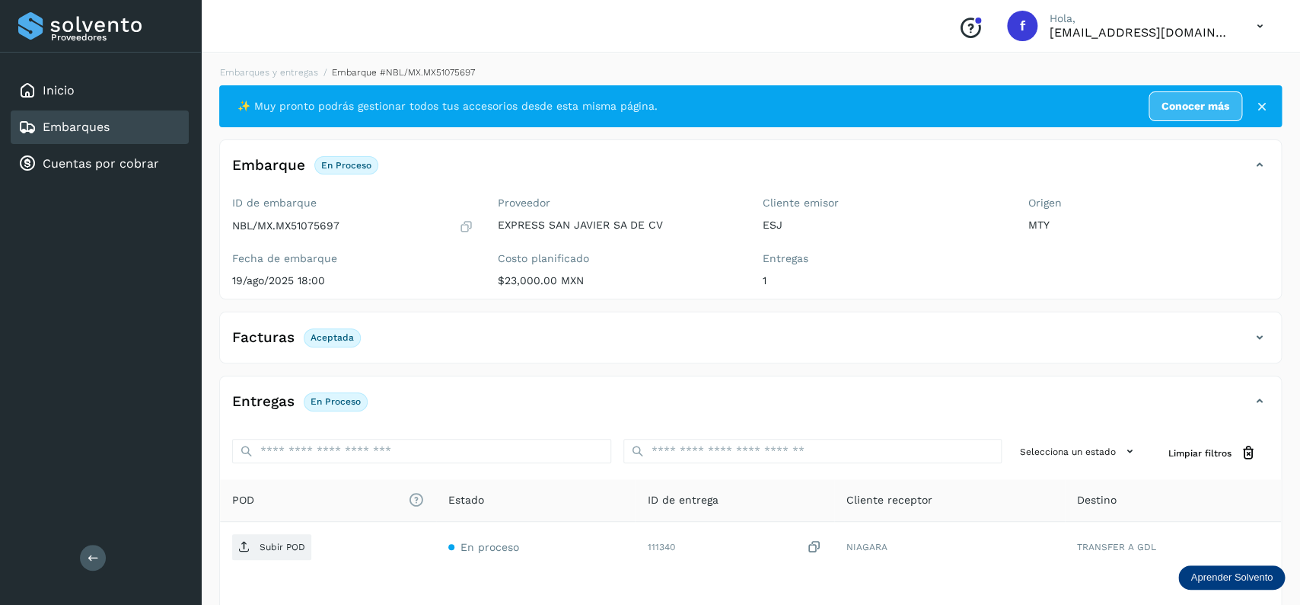
scroll to position [119, 0]
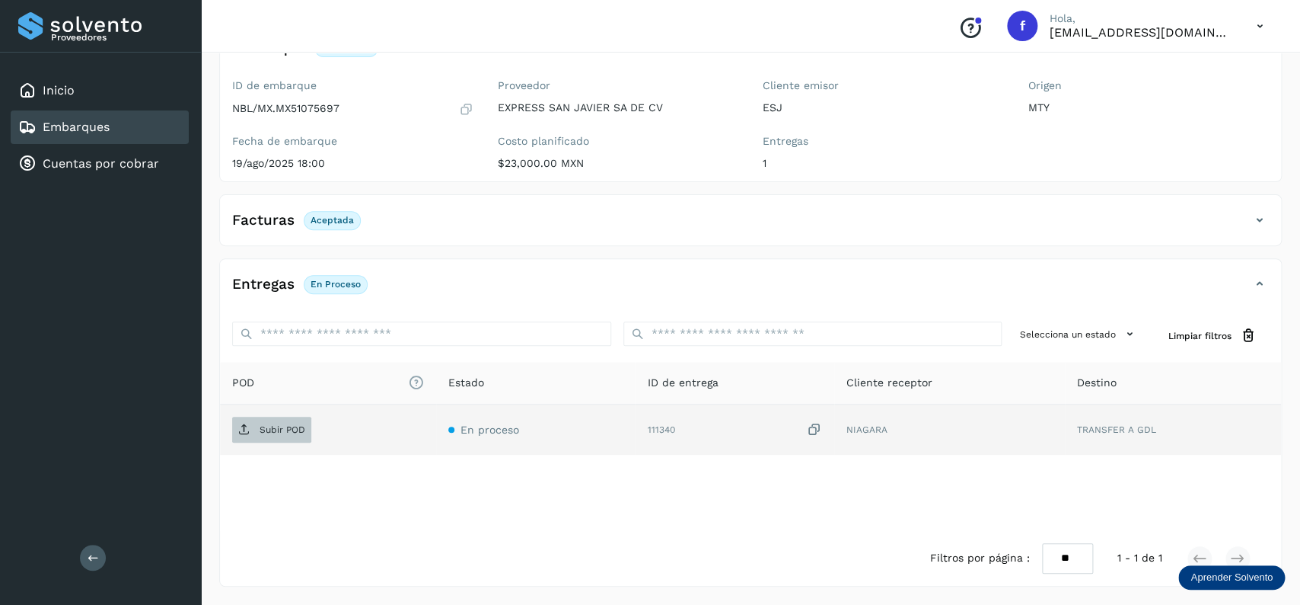
click at [247, 442] on button "Subir POD" at bounding box center [271, 429] width 79 height 26
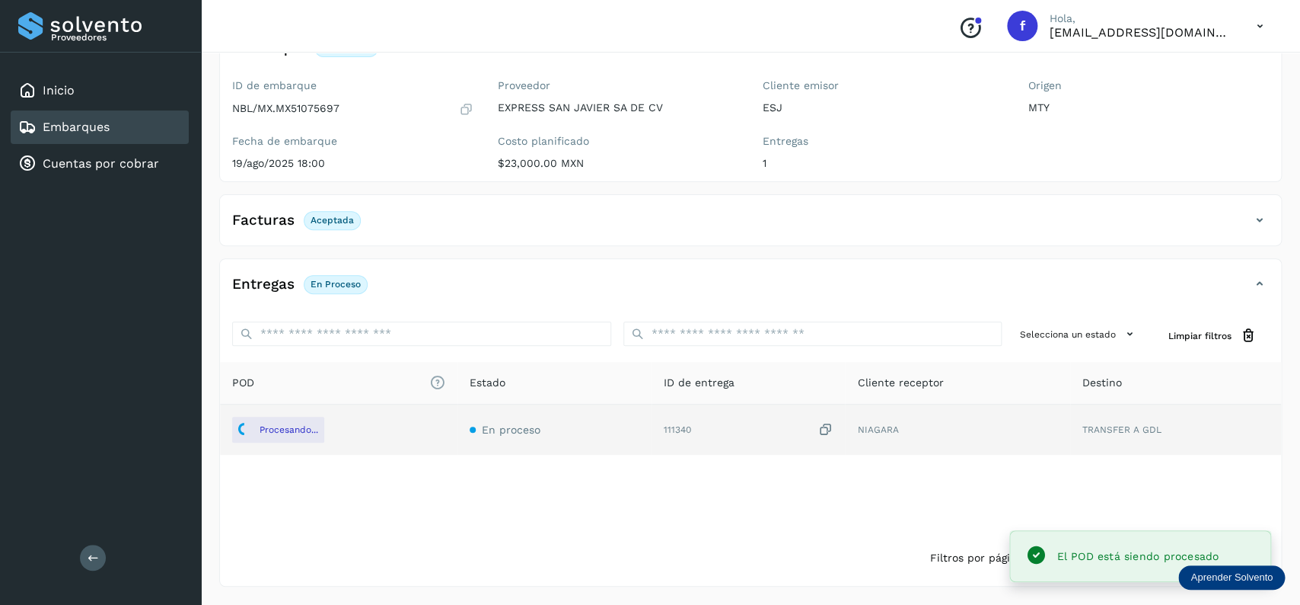
click at [117, 118] on div "Embarques" at bounding box center [100, 127] width 178 height 34
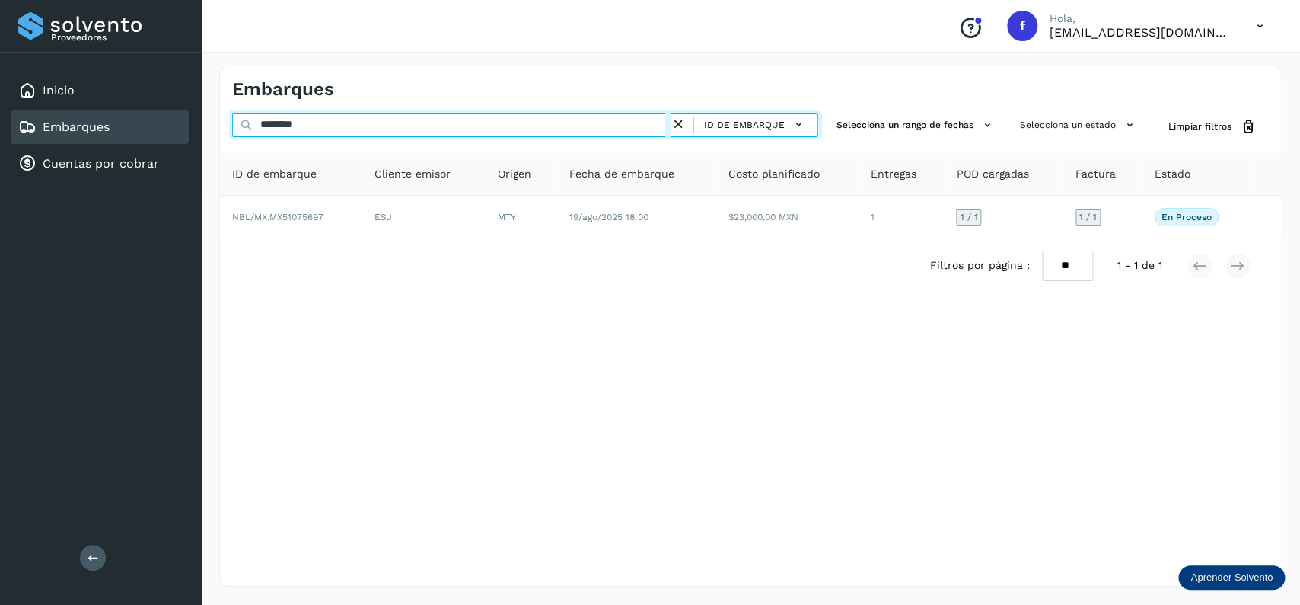
drag, startPoint x: 357, startPoint y: 119, endPoint x: 155, endPoint y: 120, distance: 201.8
click at [232, 120] on input "********" at bounding box center [451, 125] width 439 height 24
type input "********"
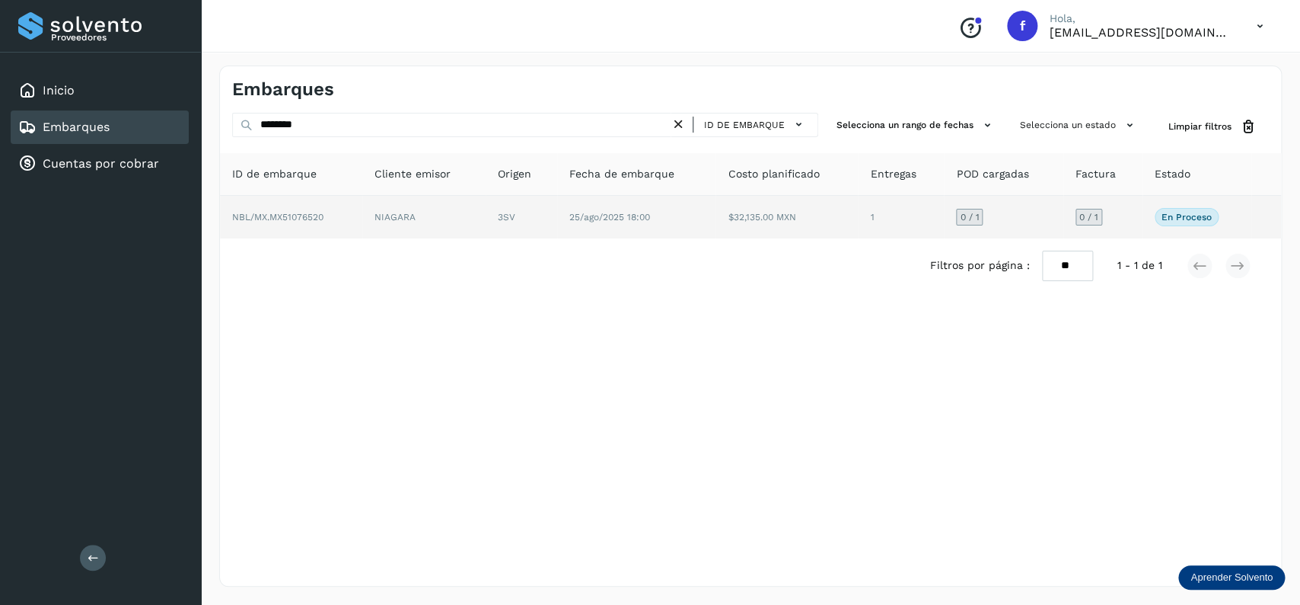
drag, startPoint x: 651, startPoint y: 246, endPoint x: 653, endPoint y: 222, distance: 24.5
click at [652, 244] on div "Filtros por página : ** ** ** 1 - 1 de 1" at bounding box center [750, 265] width 1061 height 55
click at [716, 222] on td "25/ago/2025 18:00" at bounding box center [787, 217] width 142 height 43
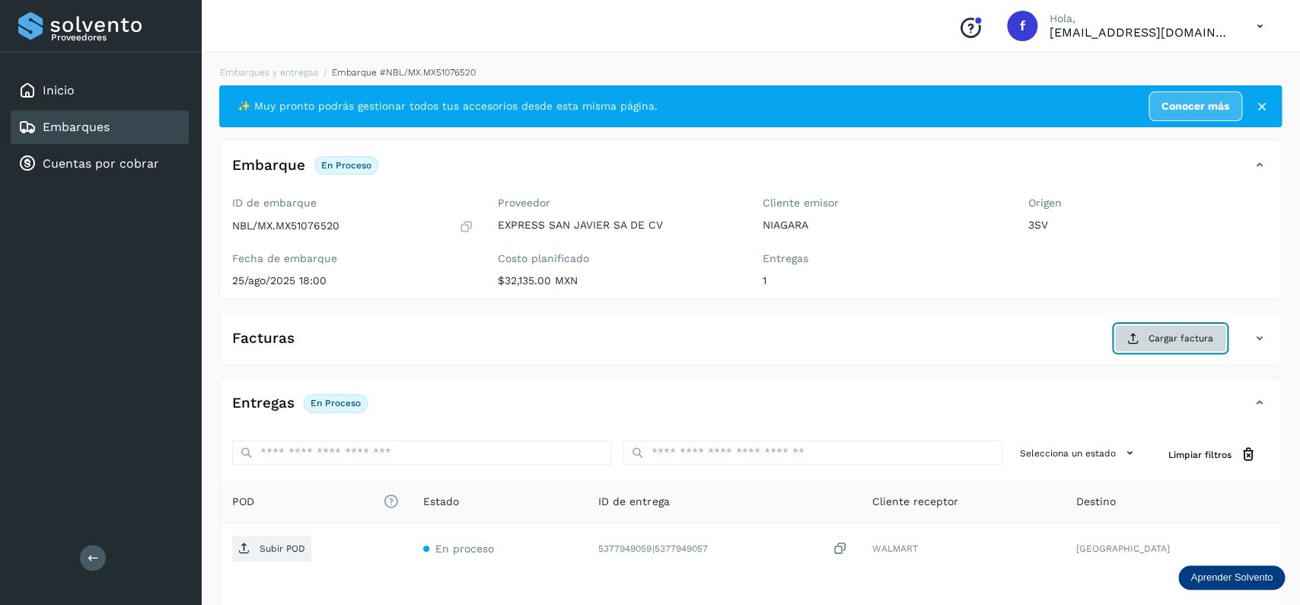
click at [1147, 340] on button "Cargar factura" at bounding box center [1171, 337] width 112 height 27
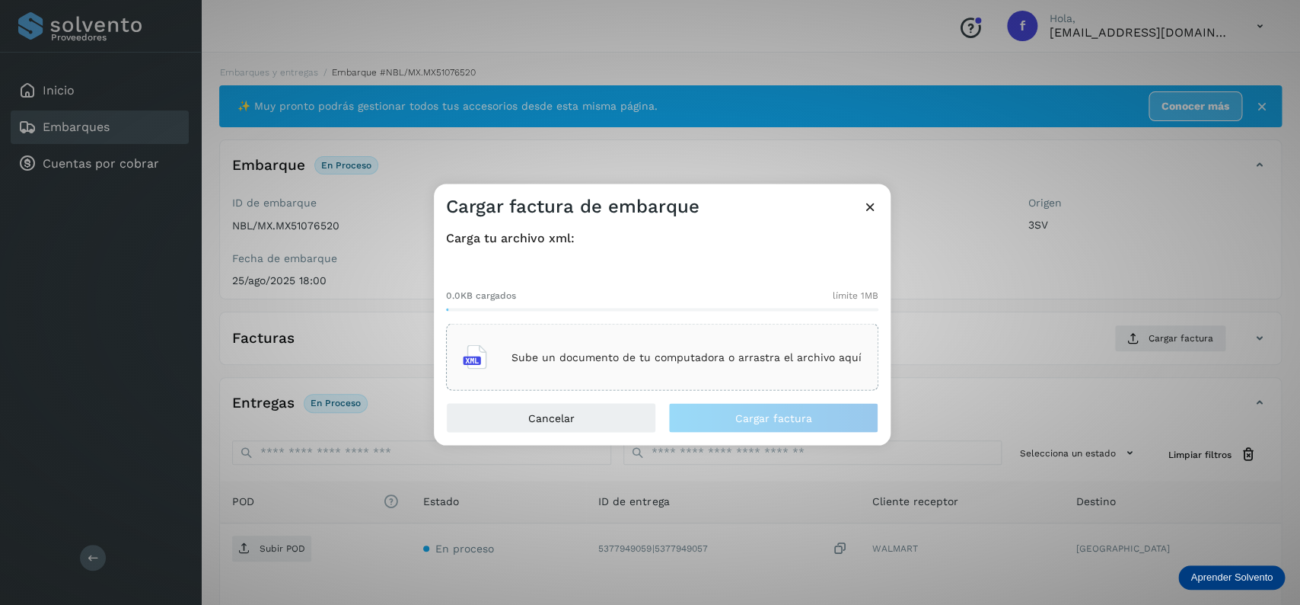
click at [723, 320] on div "0.0KB cargados límite 1MB Sube un documento de tu computadora o arrastra el arc…" at bounding box center [662, 327] width 432 height 126
click at [746, 328] on div "Sube un documento de tu computadora o arrastra el archivo aquí" at bounding box center [662, 357] width 432 height 67
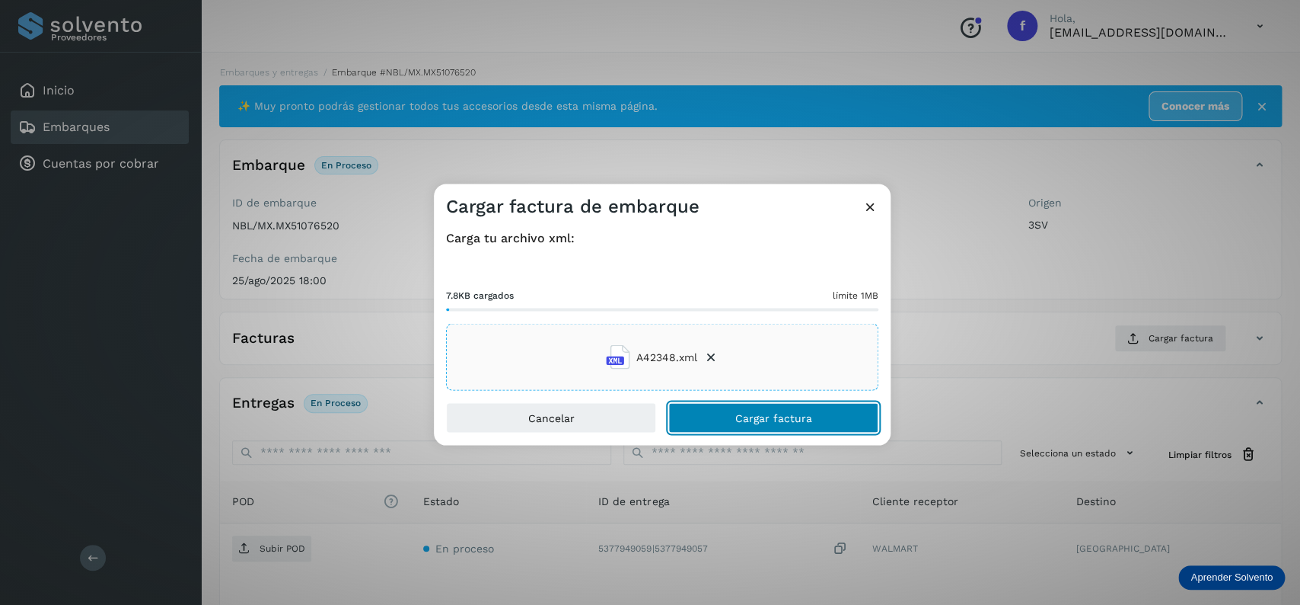
click at [768, 423] on span "Cargar factura" at bounding box center [773, 418] width 77 height 11
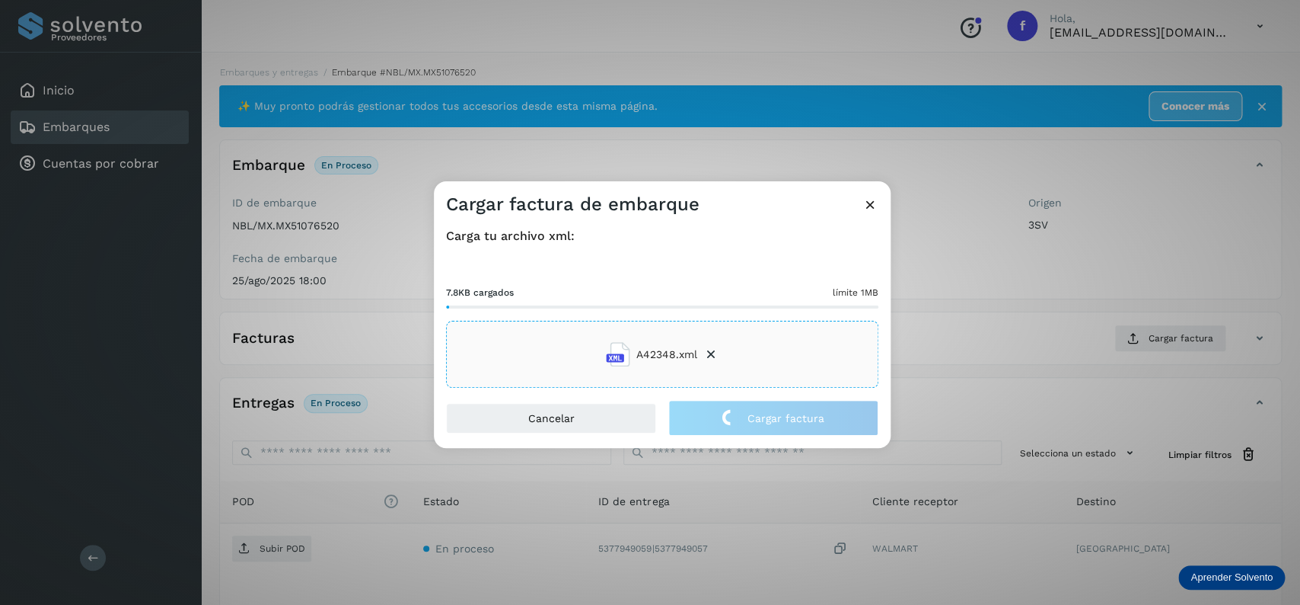
click at [674, 281] on div "7.8KB cargados límite 1MB" at bounding box center [662, 290] width 432 height 35
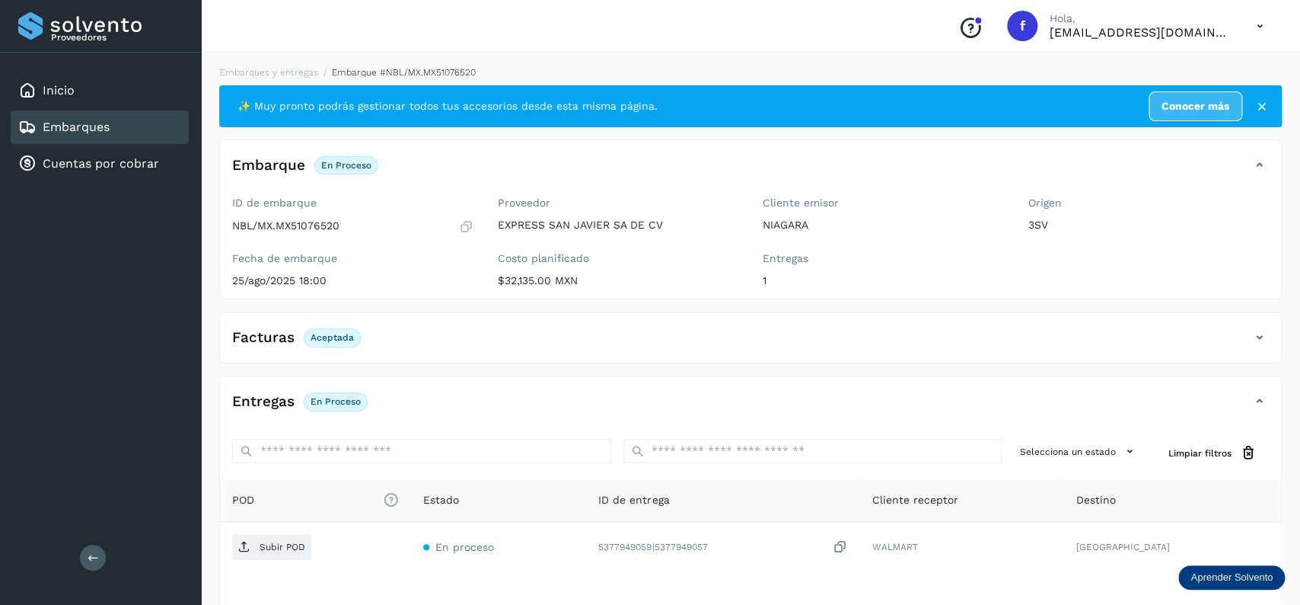
scroll to position [119, 0]
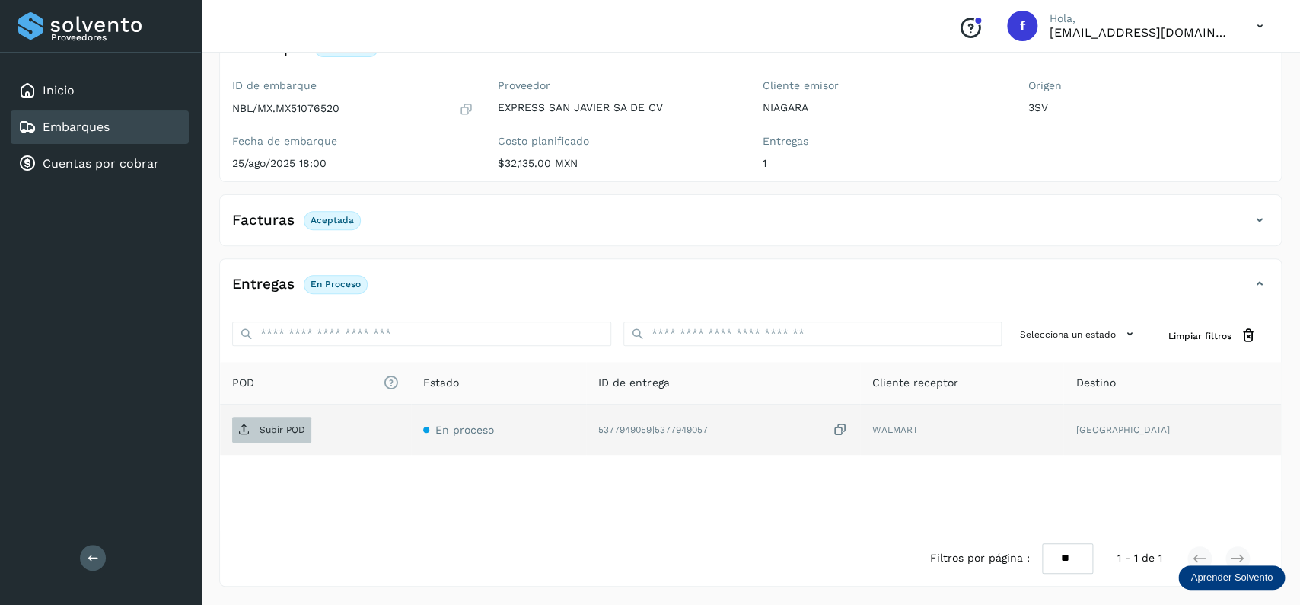
click at [275, 432] on p "Subir POD" at bounding box center [283, 429] width 46 height 11
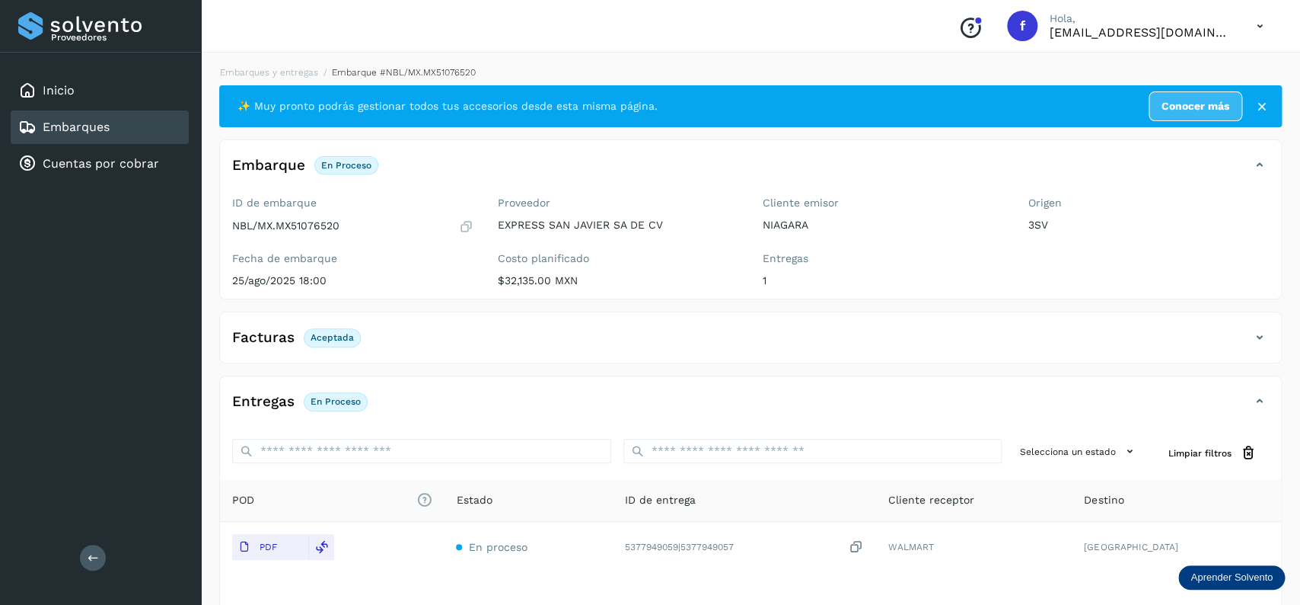
click at [102, 122] on link "Embarques" at bounding box center [76, 127] width 67 height 14
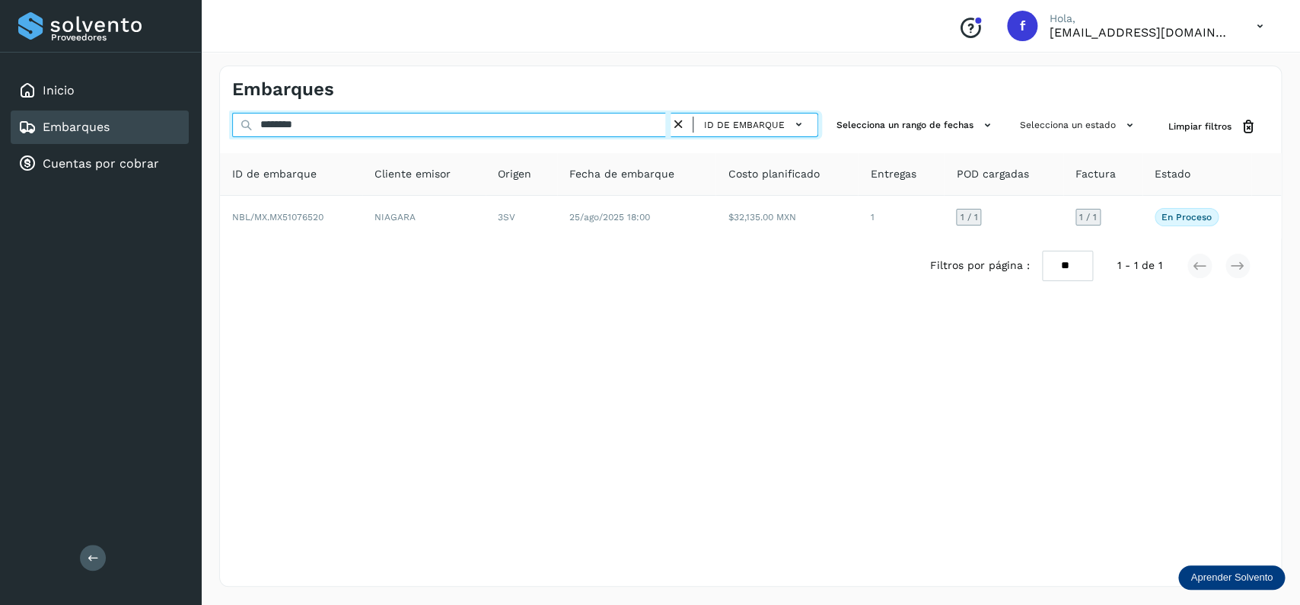
drag, startPoint x: 349, startPoint y: 124, endPoint x: 12, endPoint y: 132, distance: 337.4
click at [232, 124] on input "********" at bounding box center [451, 125] width 439 height 24
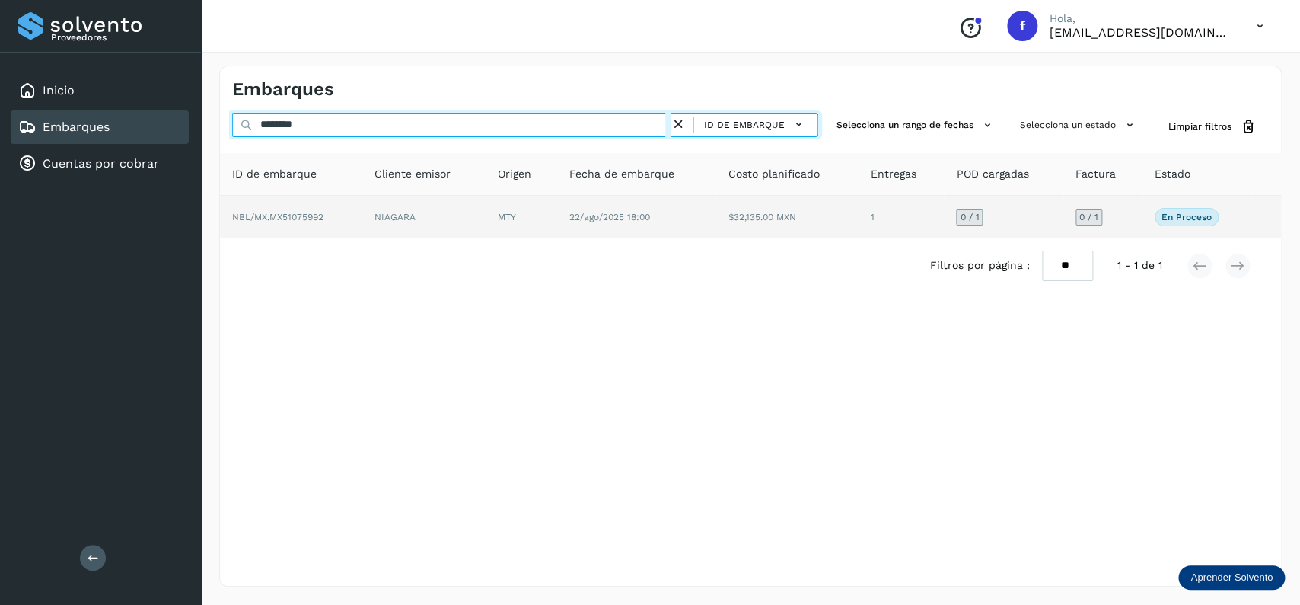
type input "********"
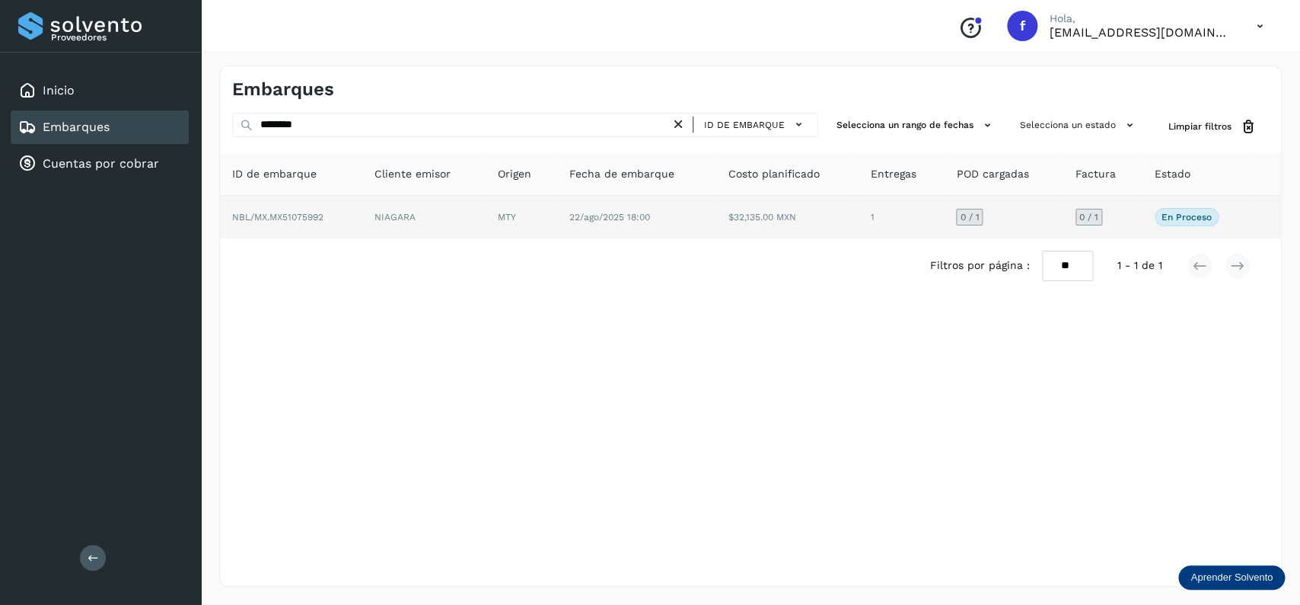
click at [716, 229] on td "22/ago/2025 18:00" at bounding box center [787, 217] width 142 height 43
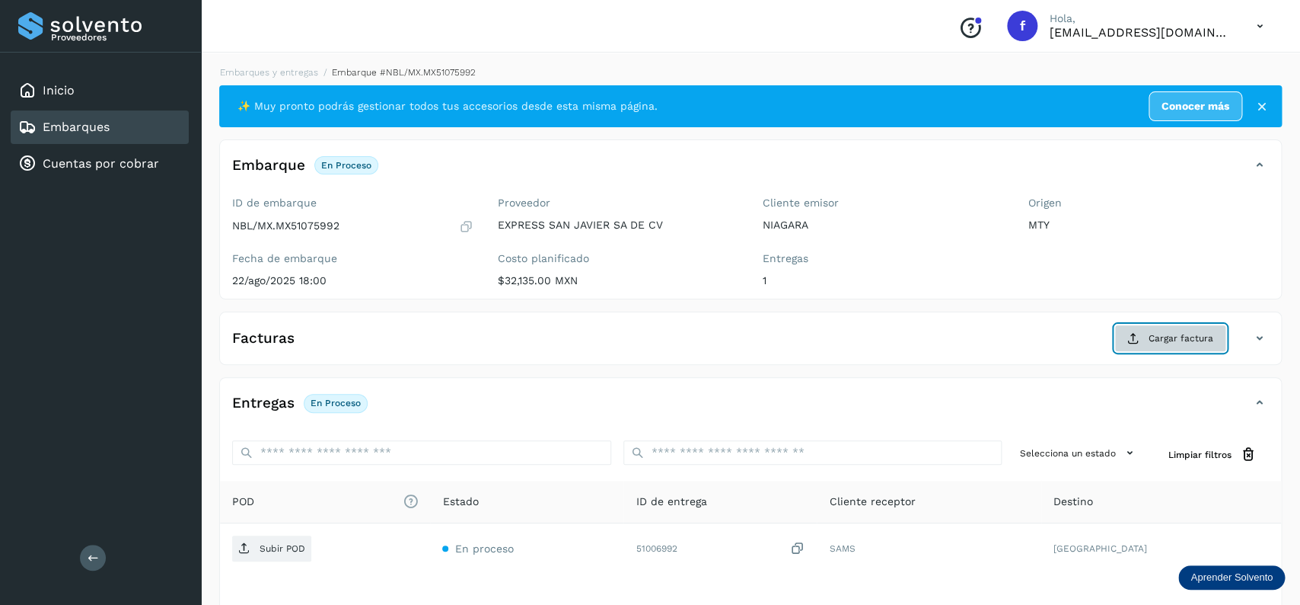
click at [1163, 345] on span "Cargar factura" at bounding box center [1181, 338] width 65 height 14
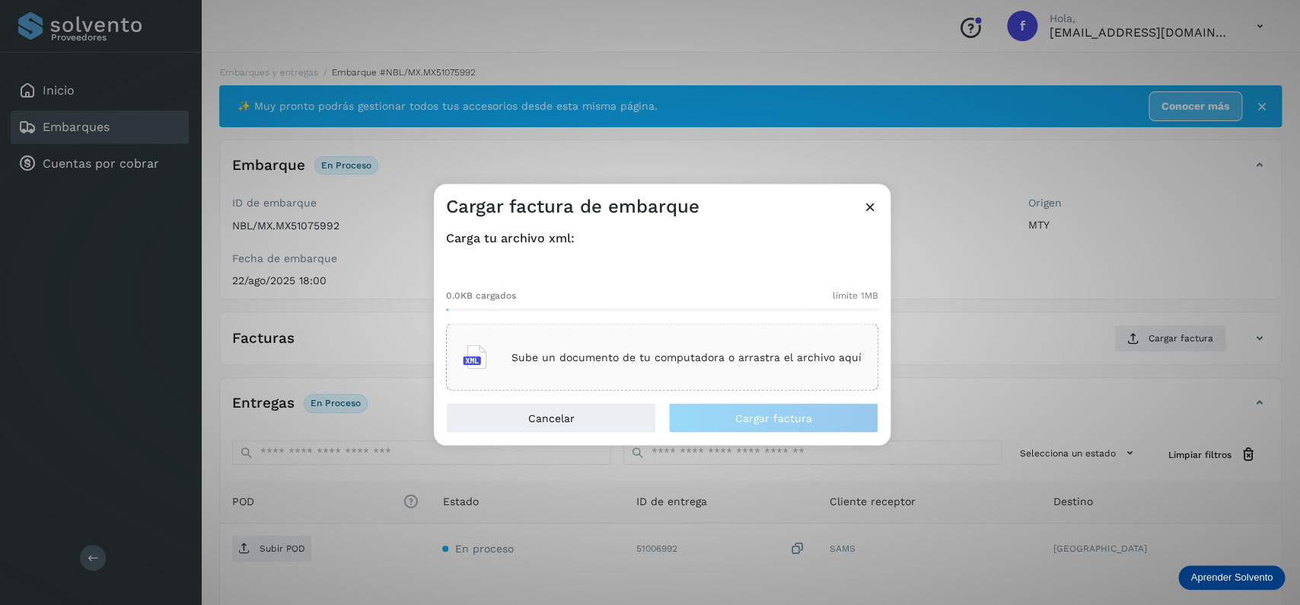
click at [841, 350] on div "Sube un documento de tu computadora o arrastra el archivo aquí" at bounding box center [662, 357] width 399 height 41
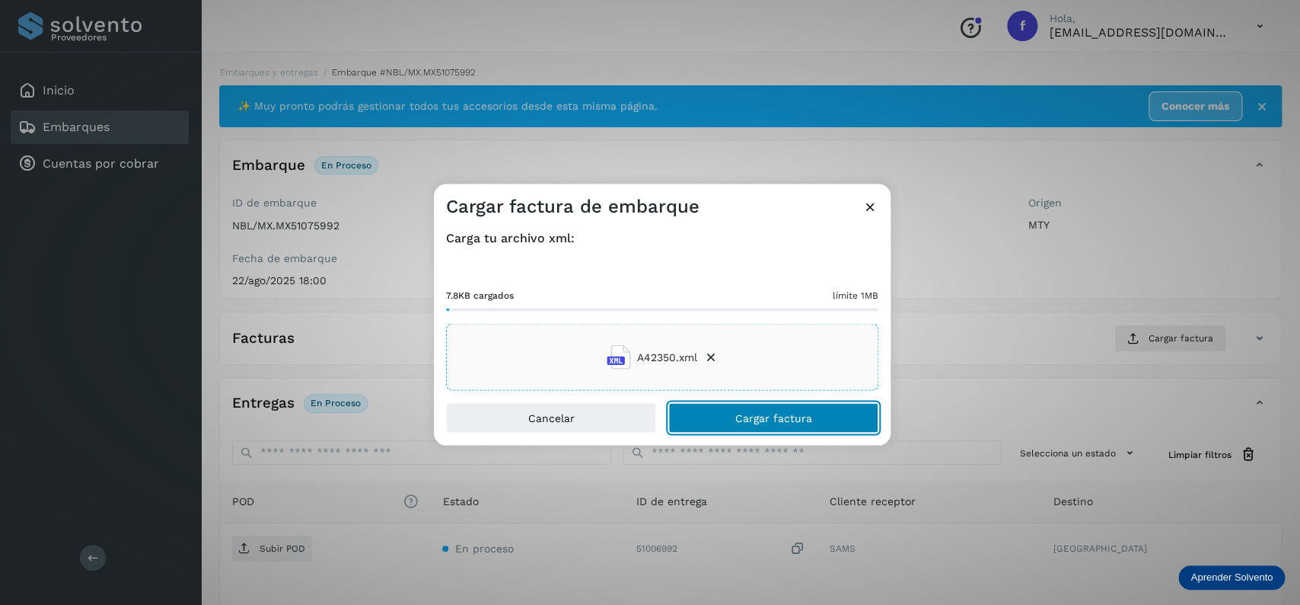
click at [738, 416] on button "Cargar factura" at bounding box center [773, 418] width 210 height 30
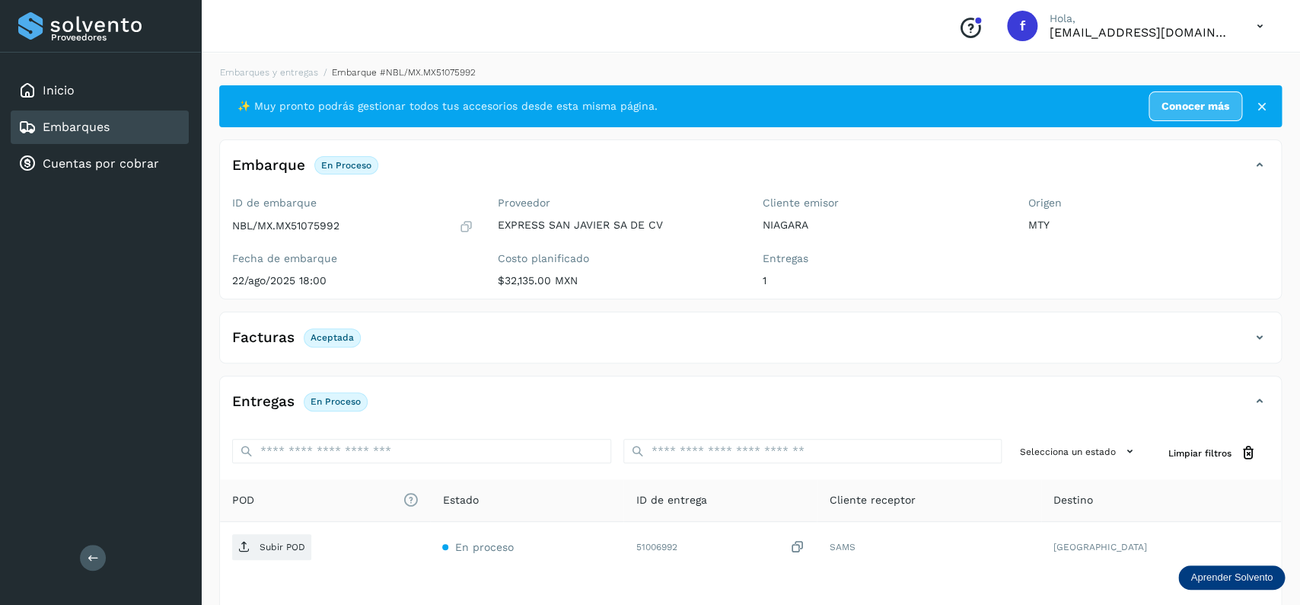
scroll to position [119, 0]
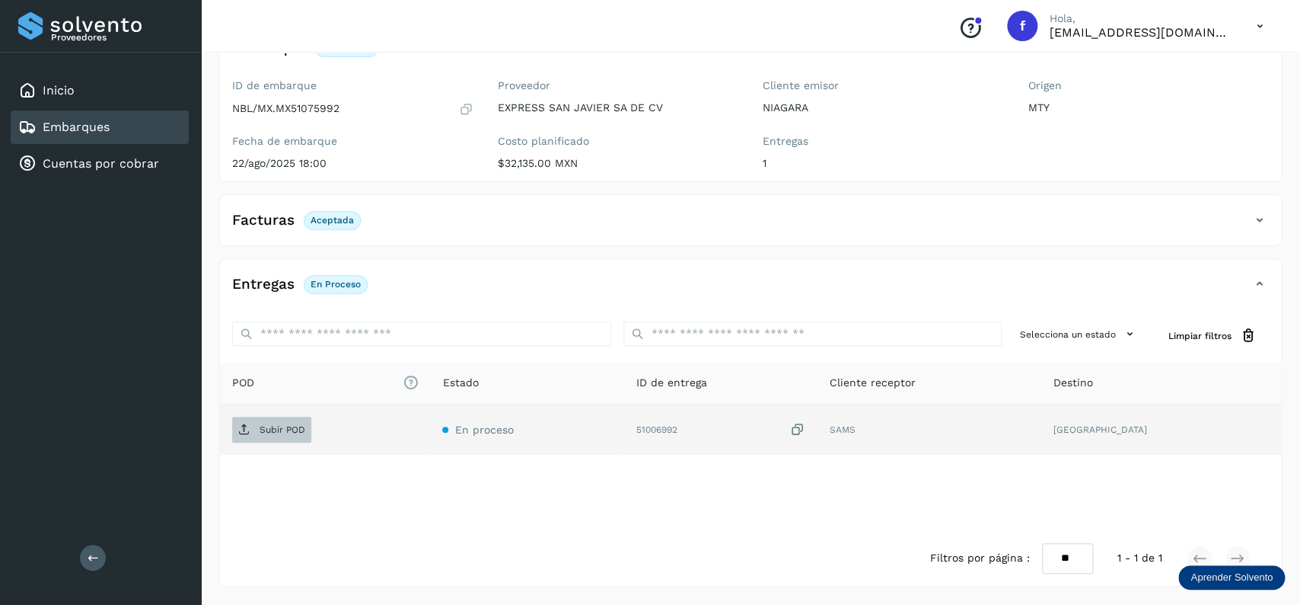
click at [260, 433] on p "Subir POD" at bounding box center [283, 429] width 46 height 11
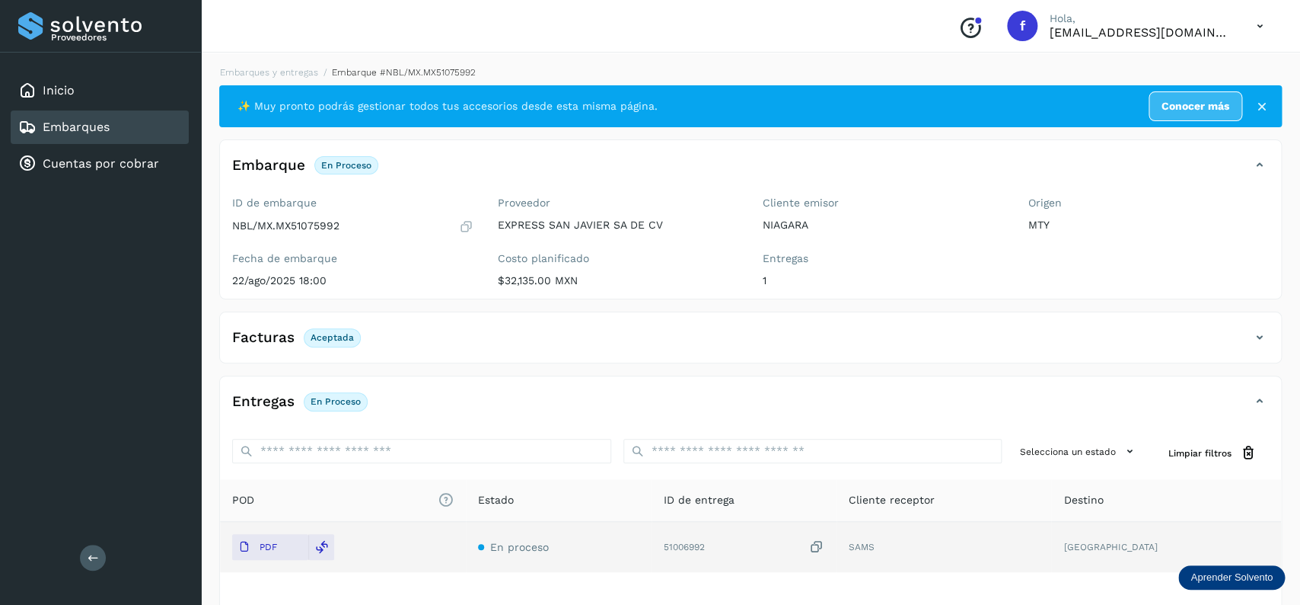
click at [160, 129] on div "Embarques" at bounding box center [100, 127] width 178 height 34
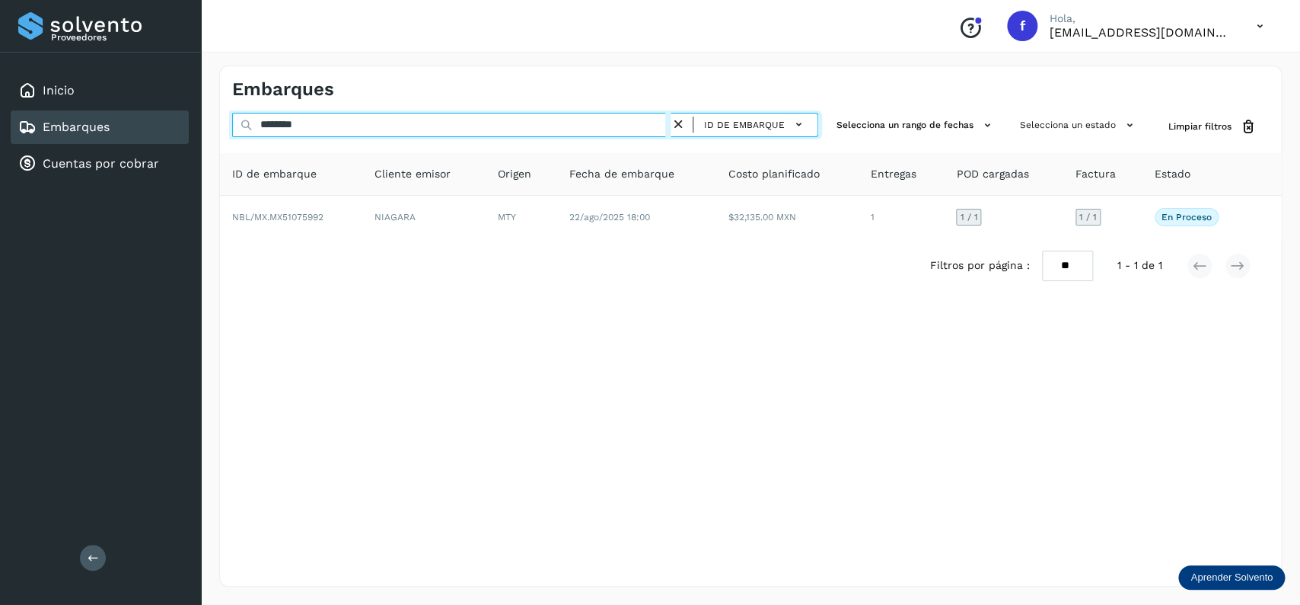
drag, startPoint x: 383, startPoint y: 123, endPoint x: 141, endPoint y: 123, distance: 242.1
click at [232, 123] on input "********" at bounding box center [451, 125] width 439 height 24
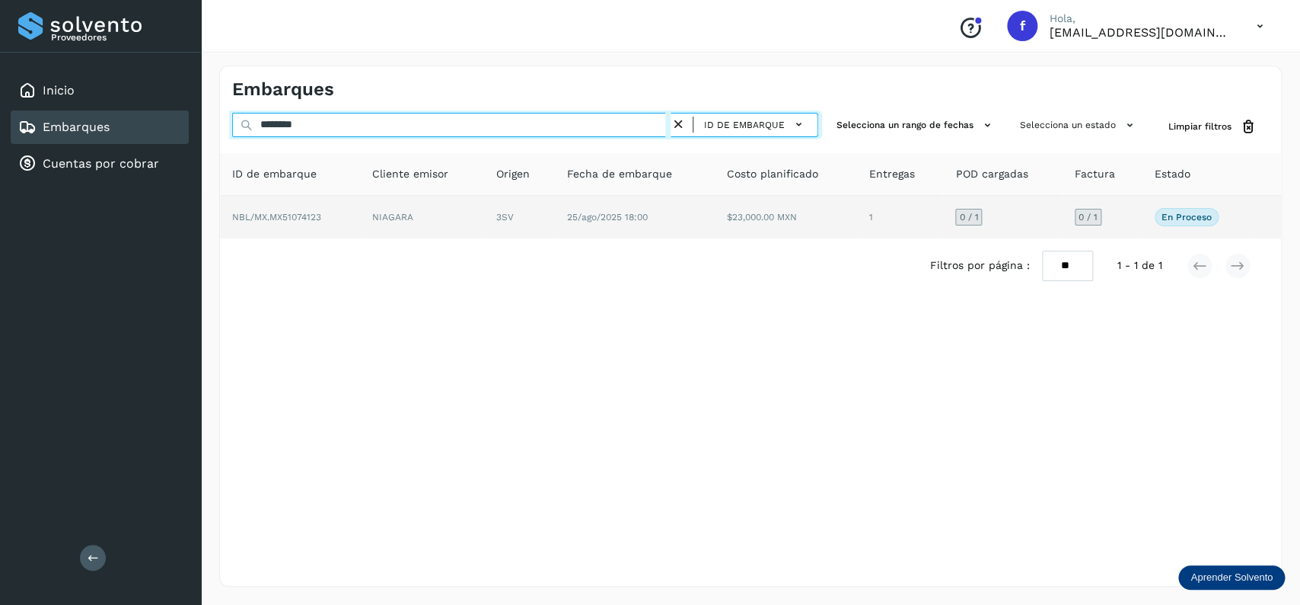
type input "********"
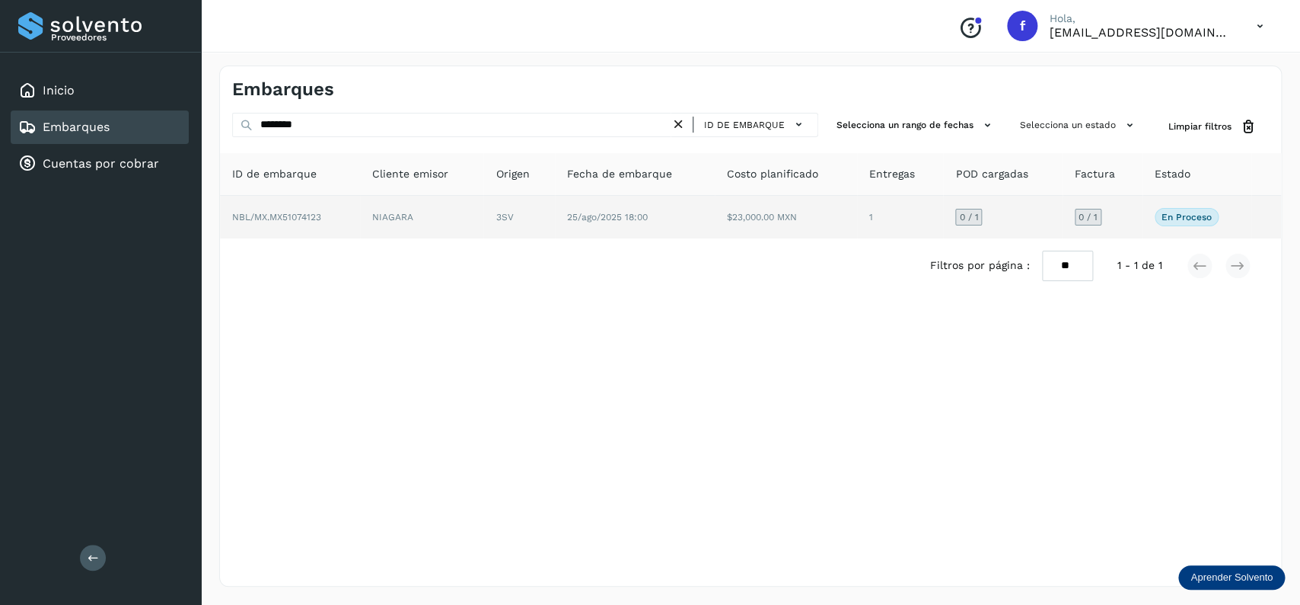
click at [857, 215] on td "$23,000.00 MXN" at bounding box center [900, 217] width 86 height 43
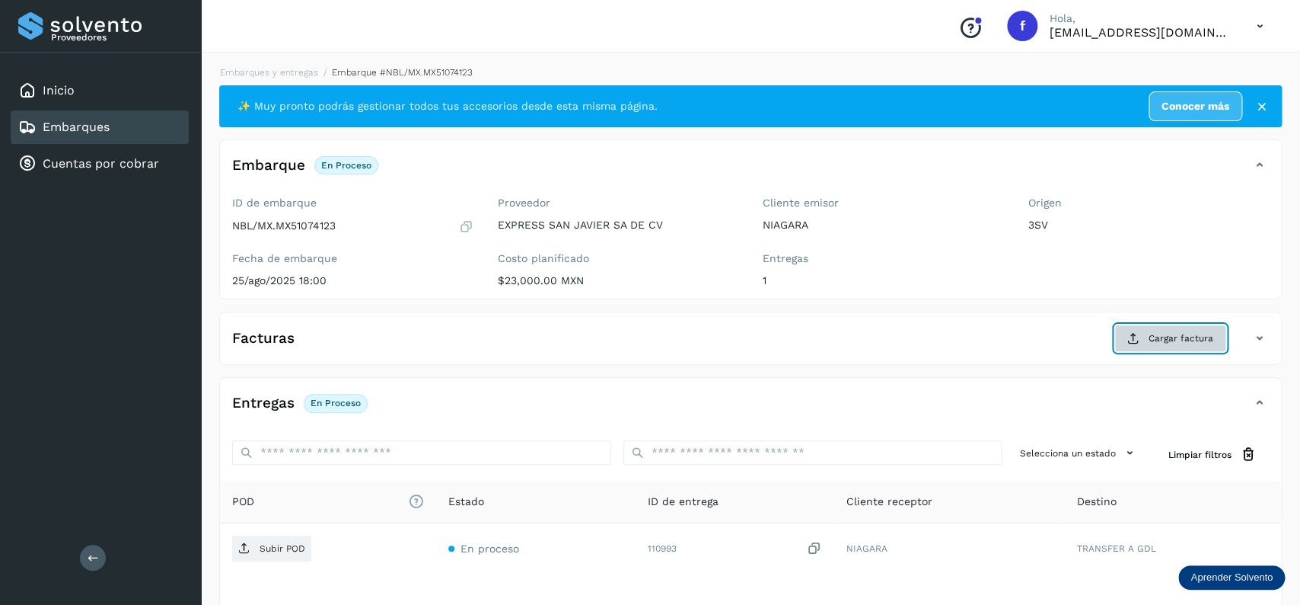
click at [1190, 346] on button "Cargar factura" at bounding box center [1171, 337] width 112 height 27
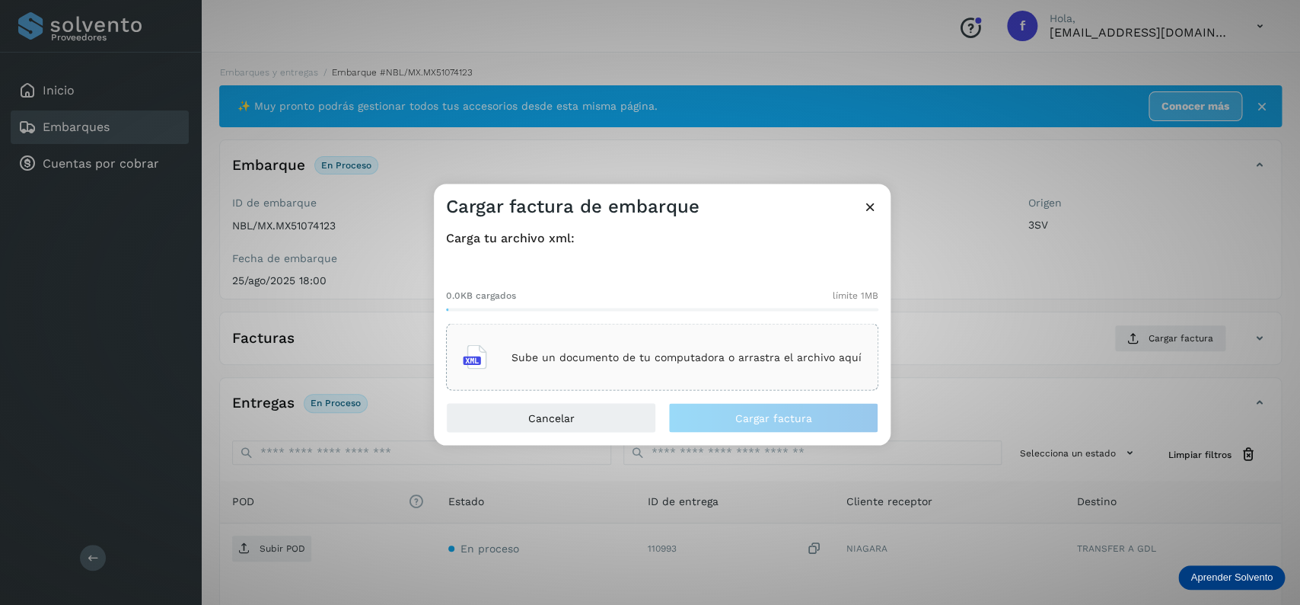
click at [728, 347] on div "Sube un documento de tu computadora o arrastra el archivo aquí" at bounding box center [662, 357] width 399 height 41
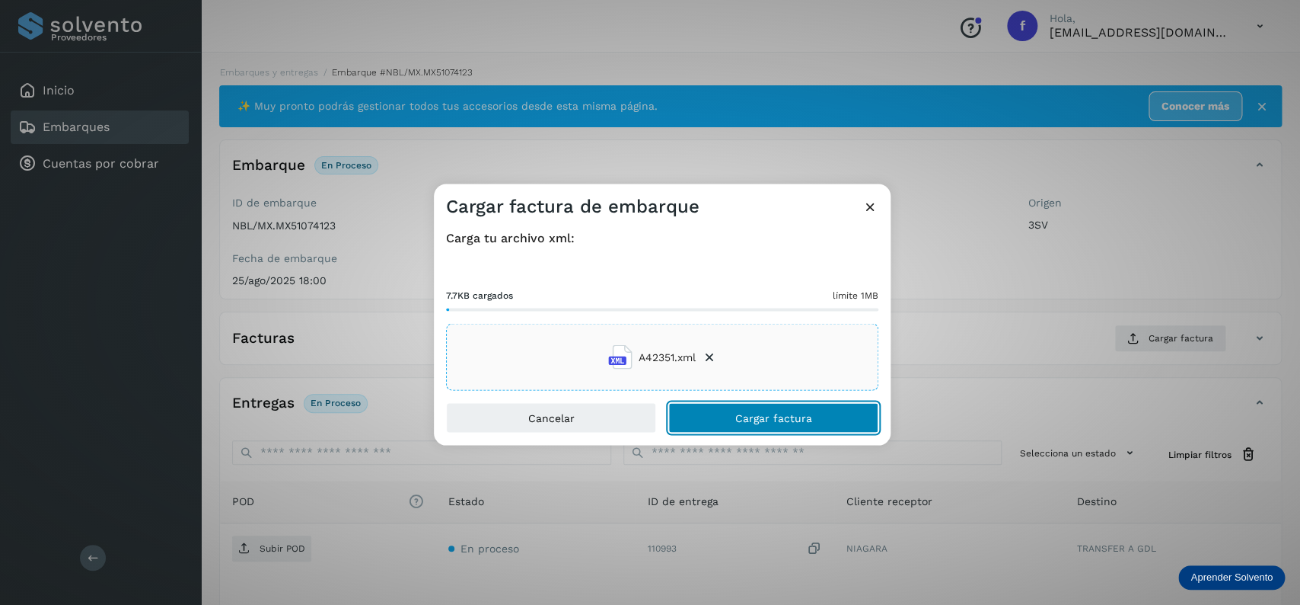
click at [776, 408] on button "Cargar factura" at bounding box center [773, 418] width 210 height 30
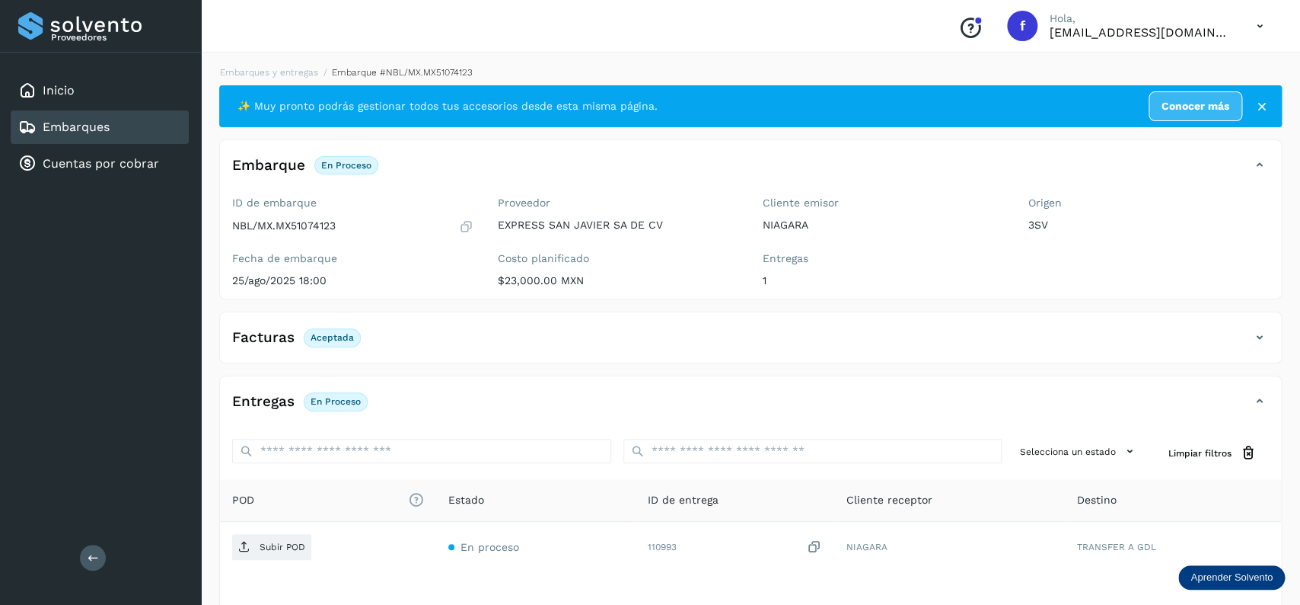
scroll to position [119, 0]
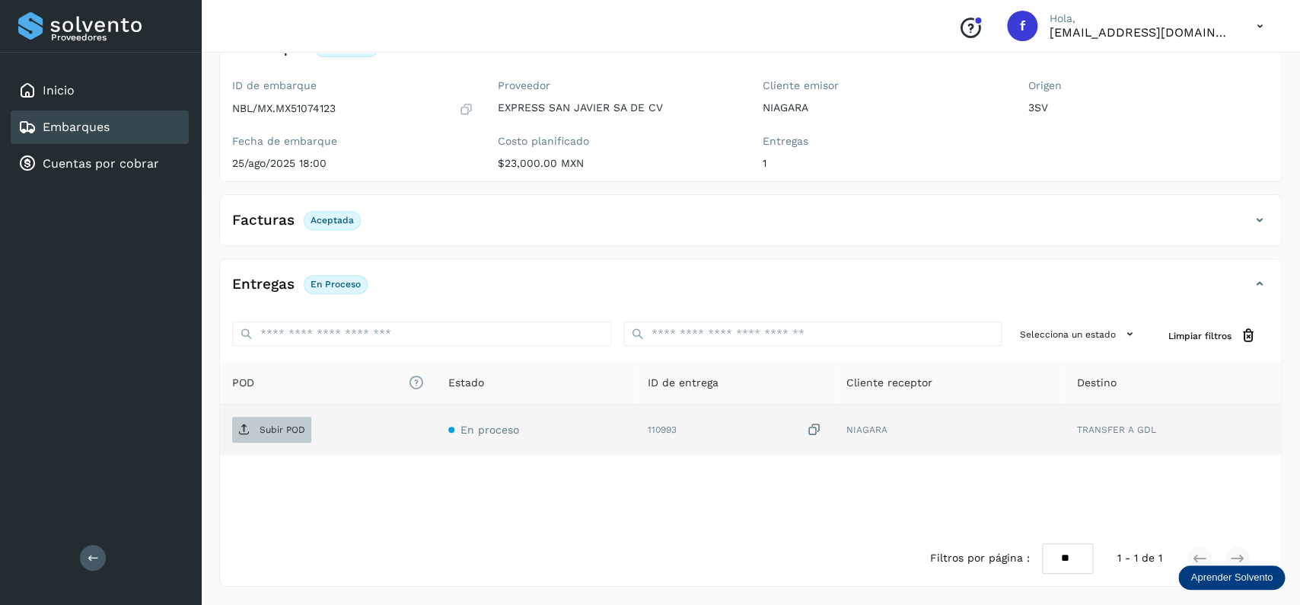
click at [263, 422] on span "Subir POD" at bounding box center [271, 429] width 79 height 24
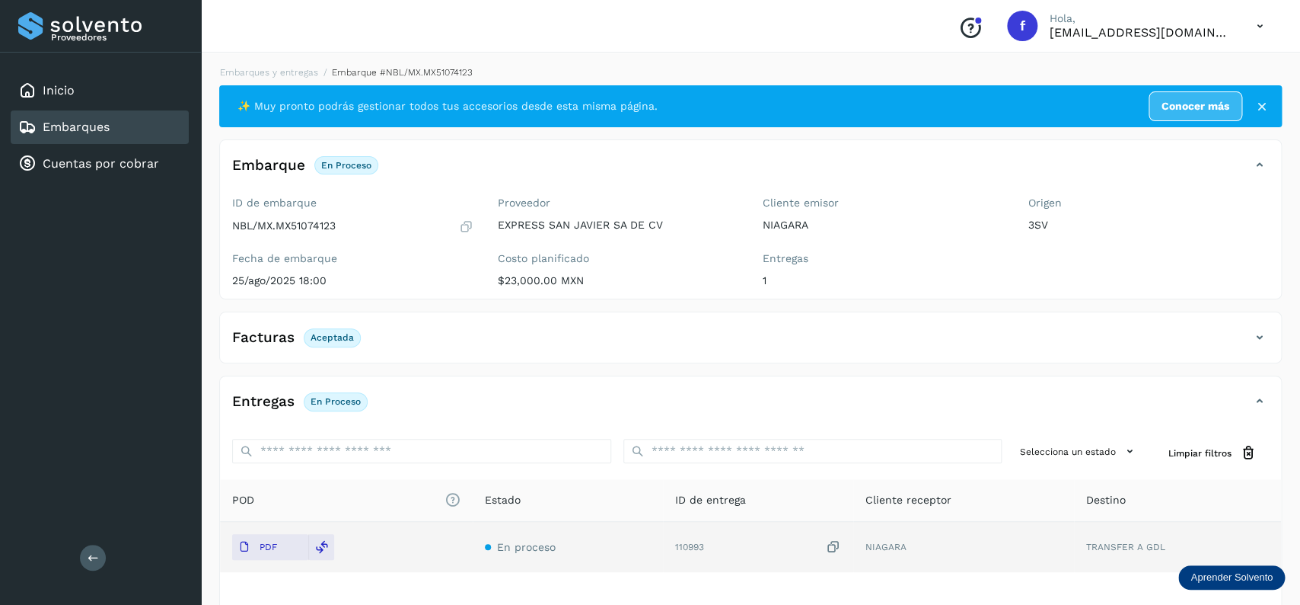
click at [147, 132] on div "Embarques" at bounding box center [100, 127] width 178 height 34
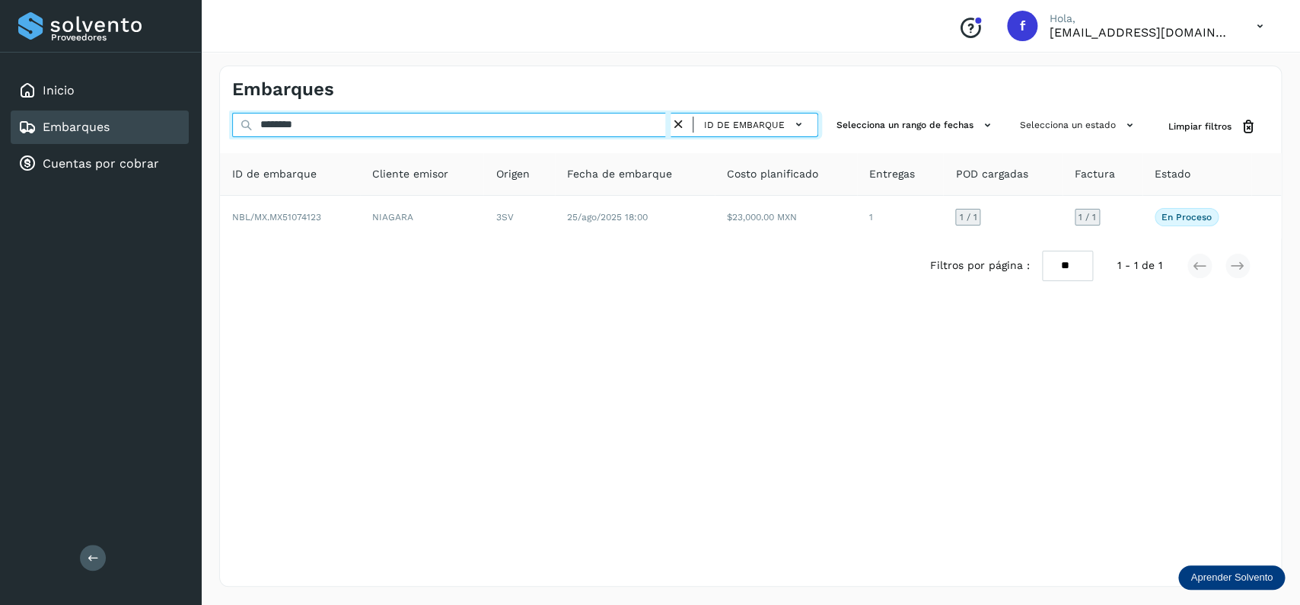
drag, startPoint x: 372, startPoint y: 124, endPoint x: 223, endPoint y: 119, distance: 148.6
click at [232, 119] on input "********" at bounding box center [451, 125] width 439 height 24
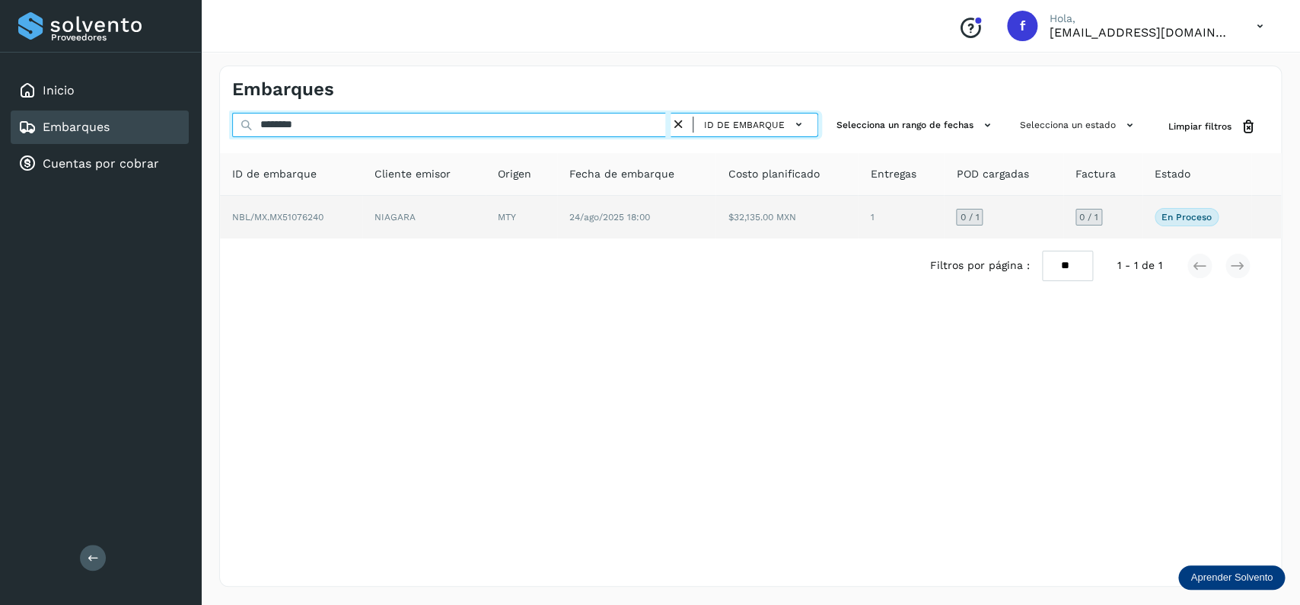
type input "********"
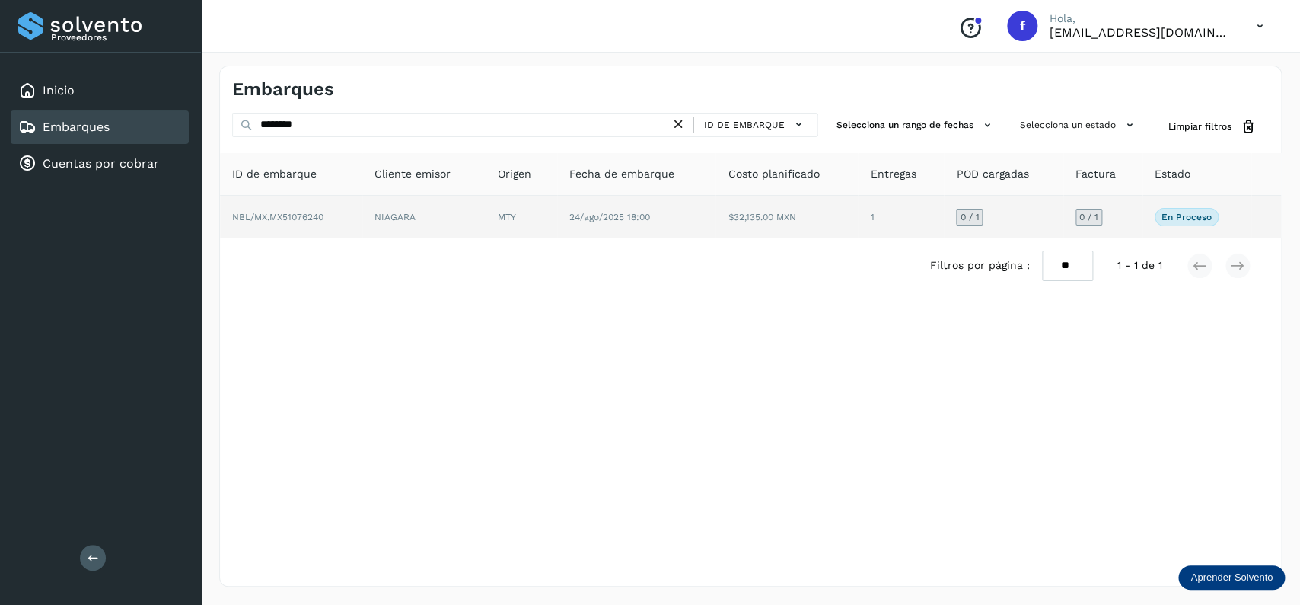
click at [716, 212] on td "24/ago/2025 18:00" at bounding box center [787, 217] width 142 height 43
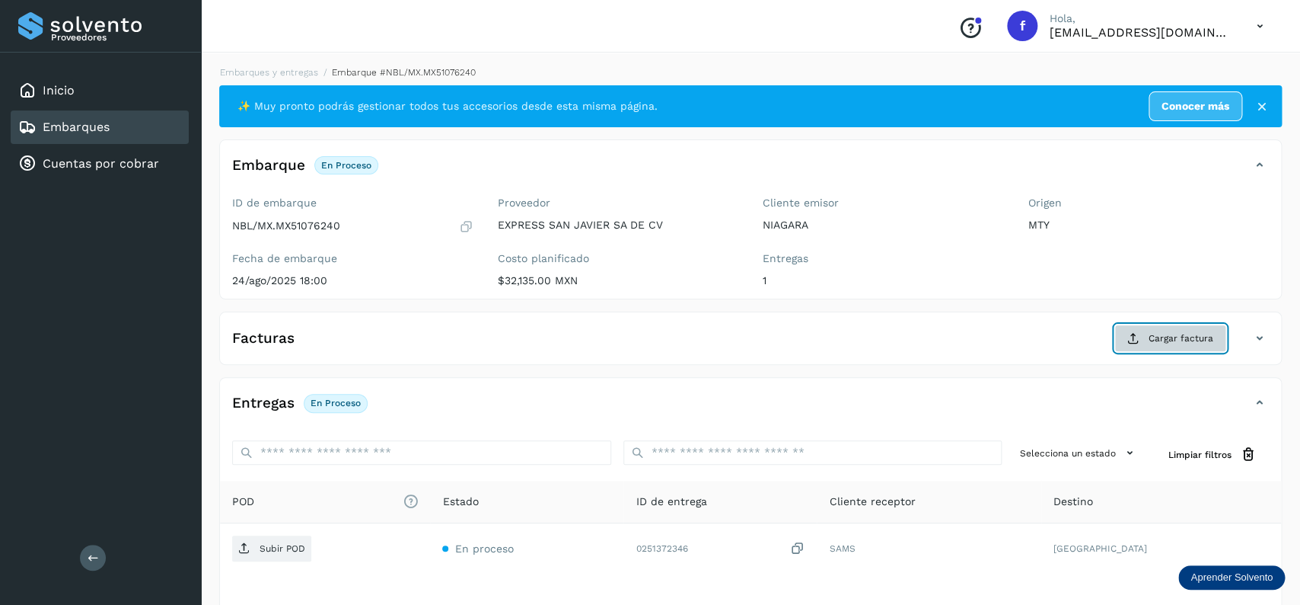
click at [1150, 335] on span "Cargar factura" at bounding box center [1181, 338] width 65 height 14
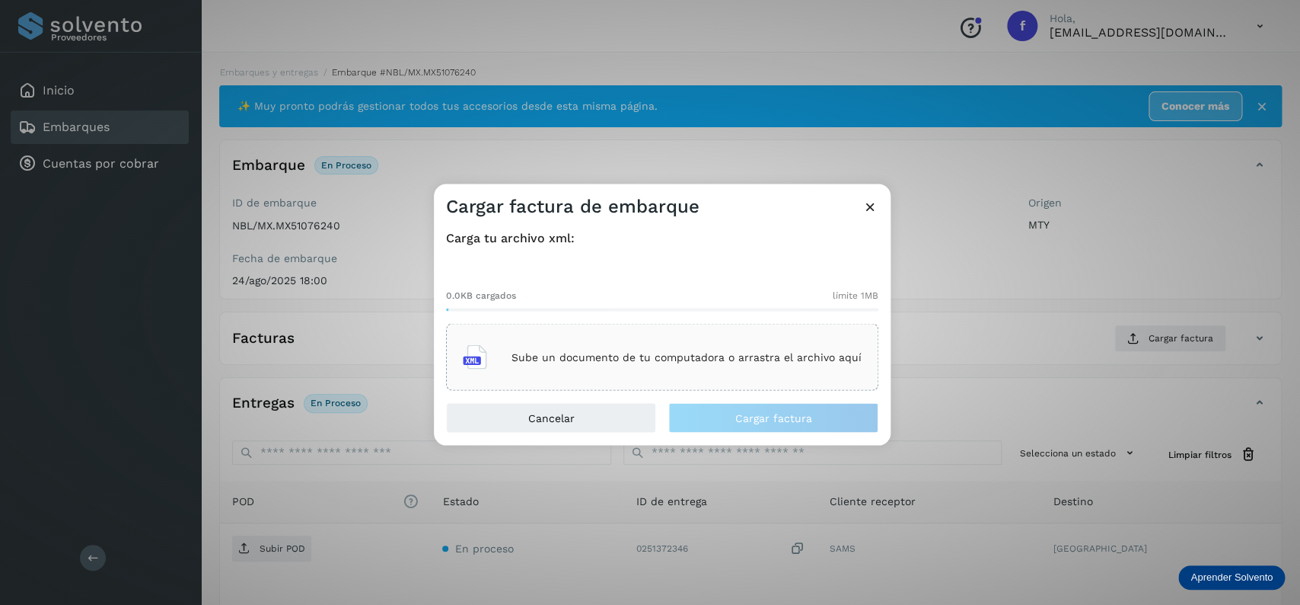
click at [828, 330] on div "Sube un documento de tu computadora o arrastra el archivo aquí" at bounding box center [662, 357] width 432 height 67
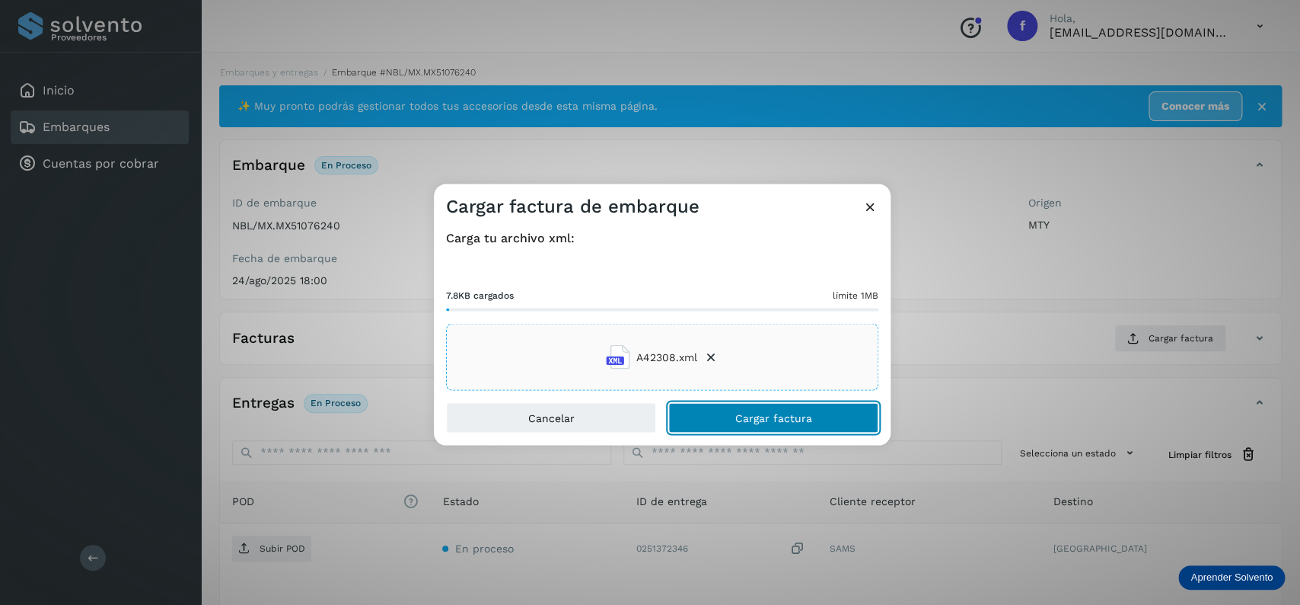
click at [818, 419] on button "Cargar factura" at bounding box center [773, 418] width 210 height 30
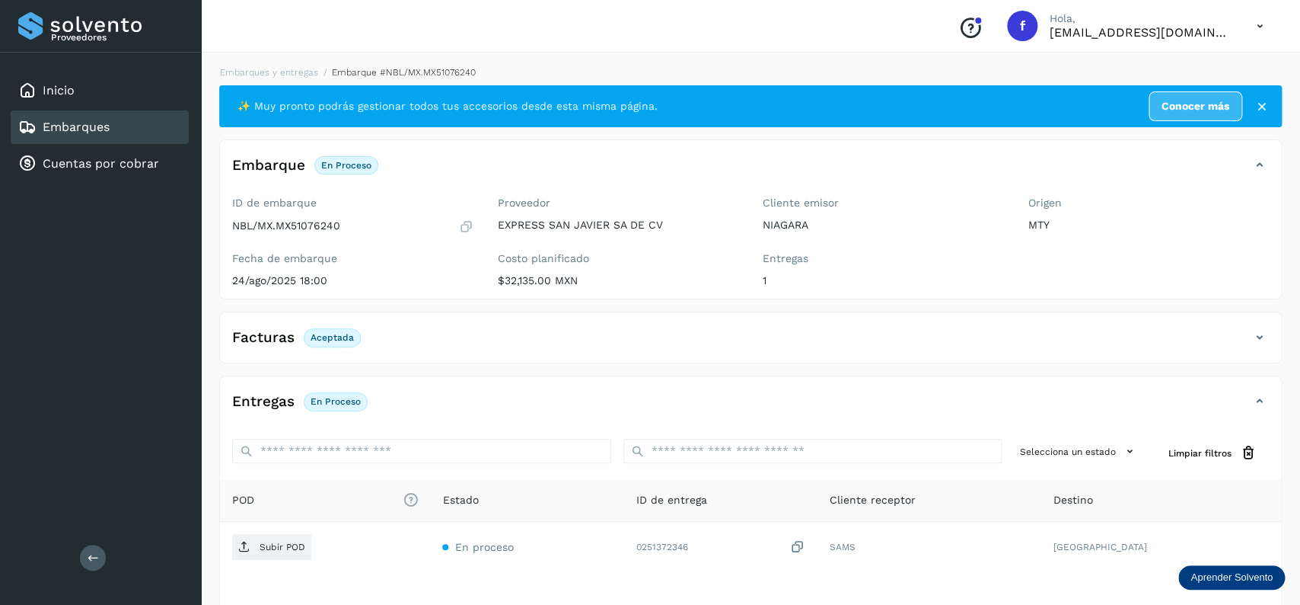
scroll to position [119, 0]
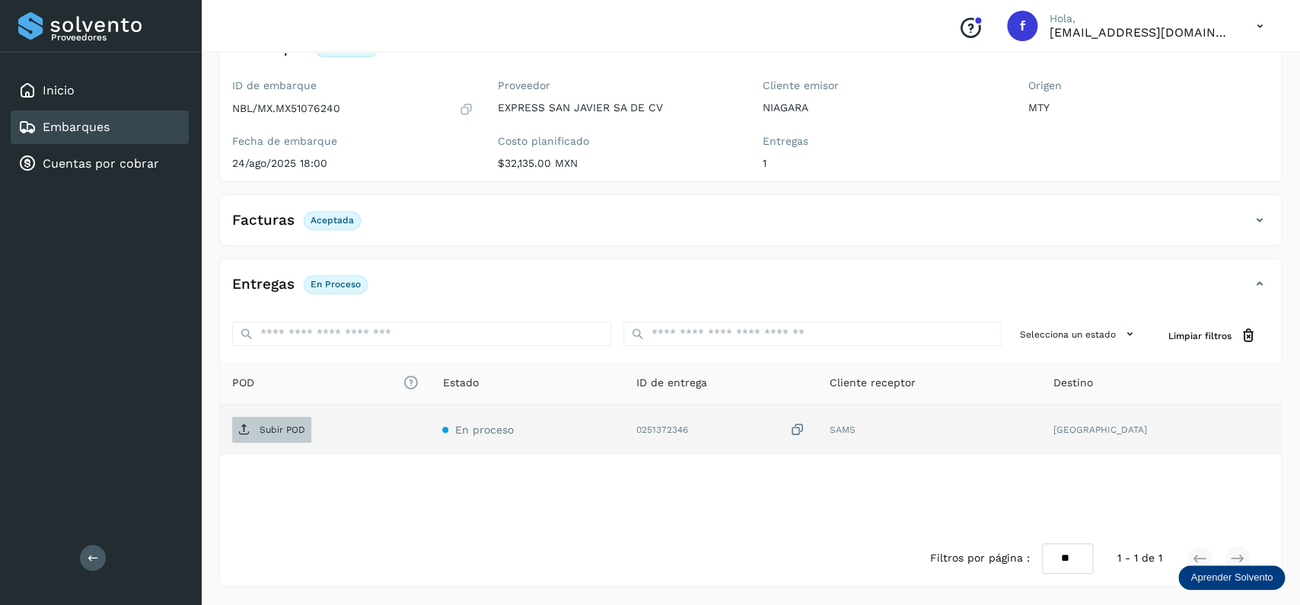
click at [285, 429] on p "Subir POD" at bounding box center [283, 429] width 46 height 11
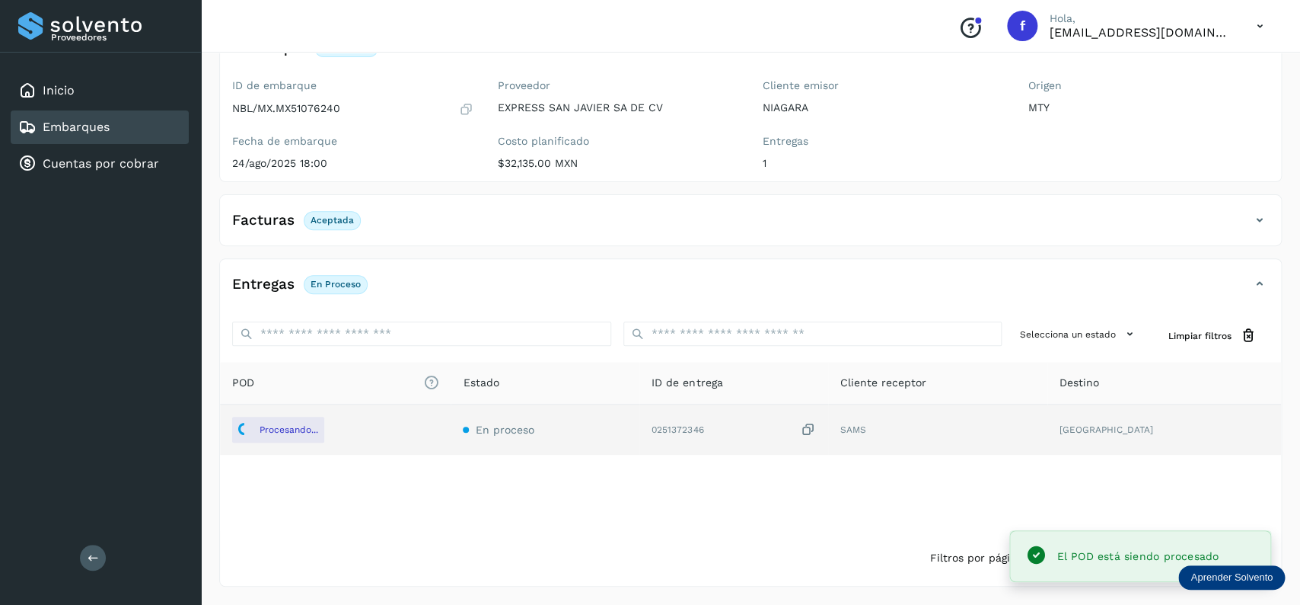
scroll to position [0, 0]
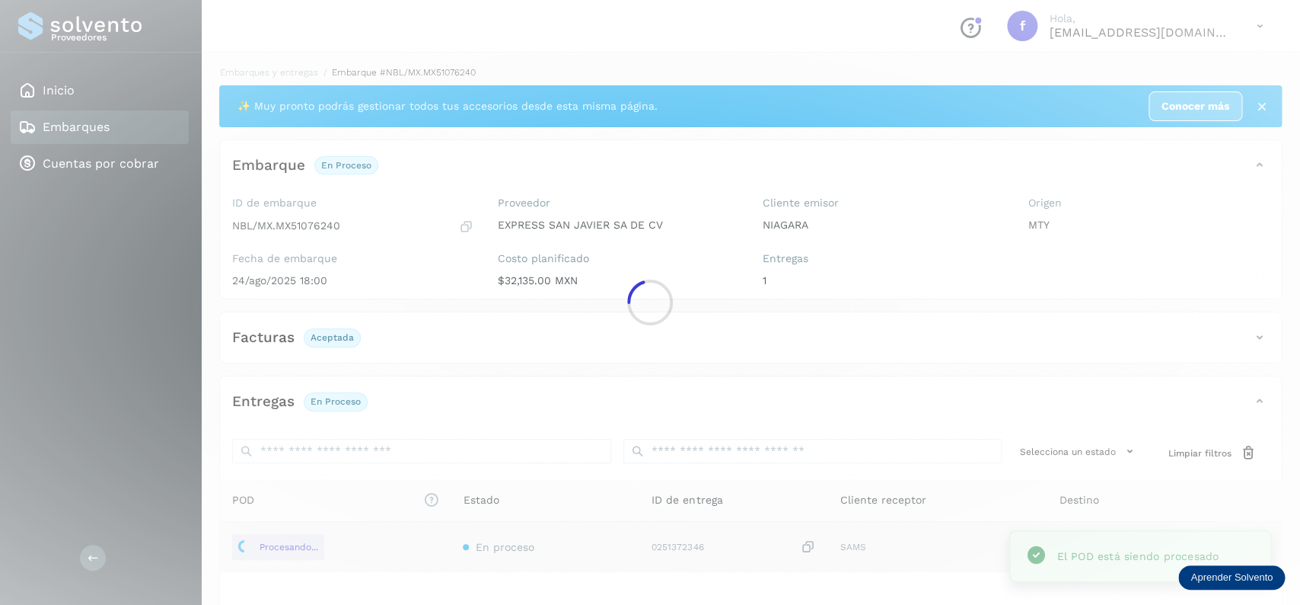
click at [160, 129] on div at bounding box center [650, 302] width 1300 height 605
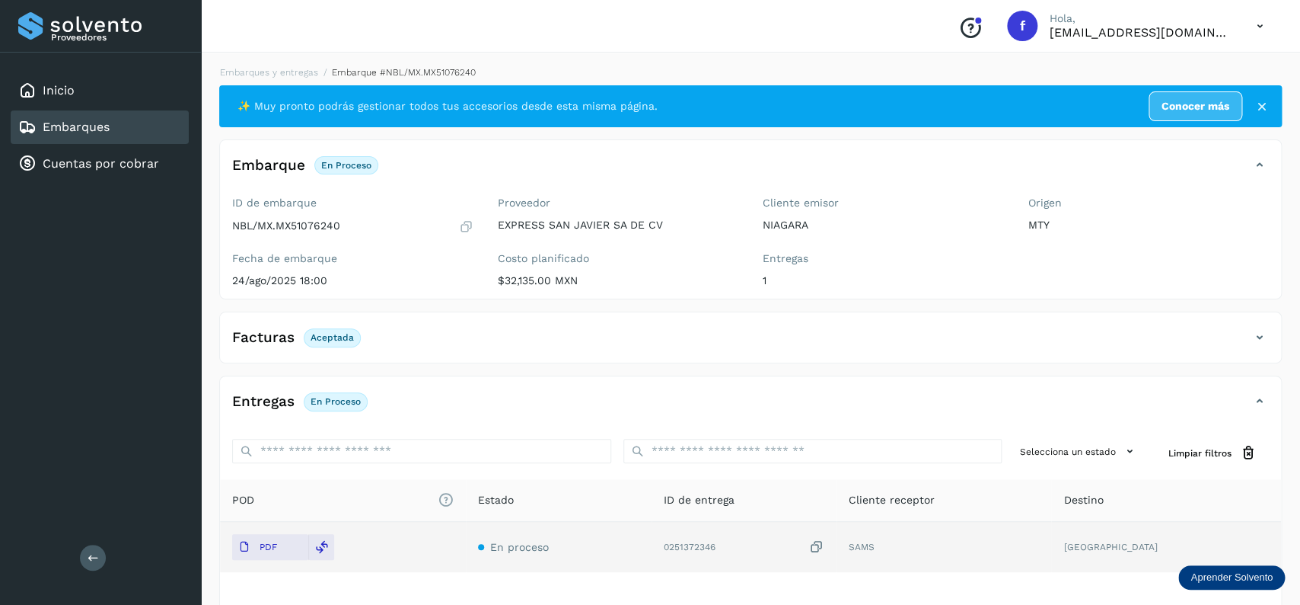
click at [160, 129] on div "Embarques" at bounding box center [100, 127] width 178 height 34
